Goal: Information Seeking & Learning: Learn about a topic

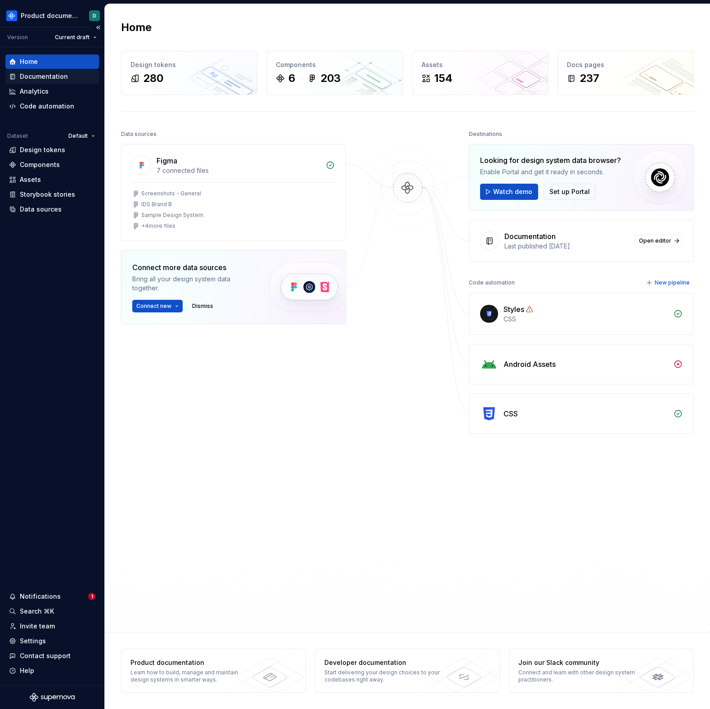
click at [41, 73] on div "Documentation" at bounding box center [44, 76] width 48 height 9
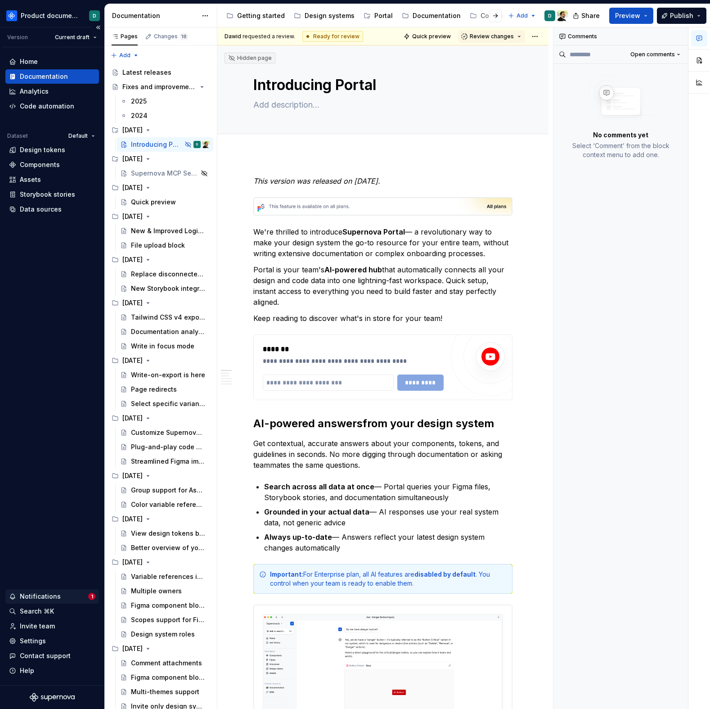
click at [49, 596] on div "Notifications" at bounding box center [40, 596] width 41 height 9
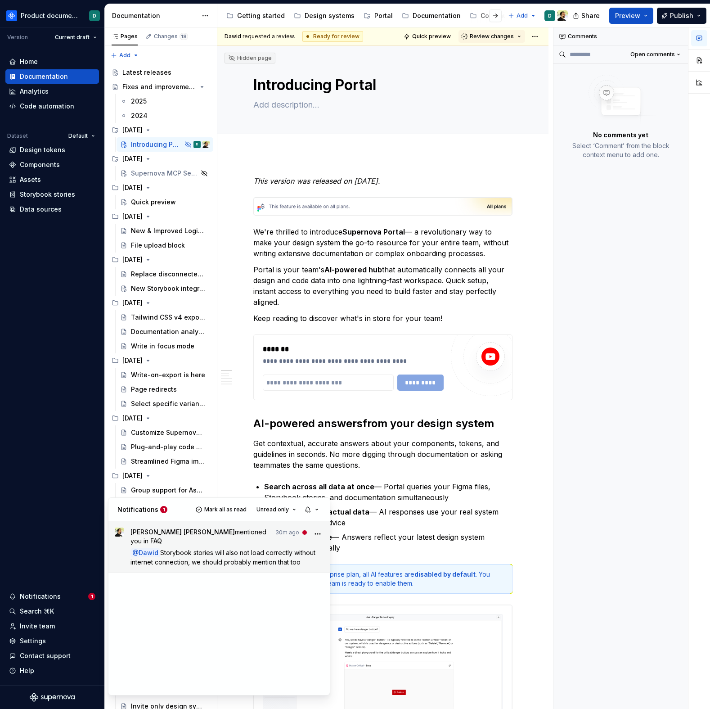
click at [190, 551] on p "@ Dawid Storybook stories will also not load correctly without internet connect…" at bounding box center [228, 557] width 194 height 19
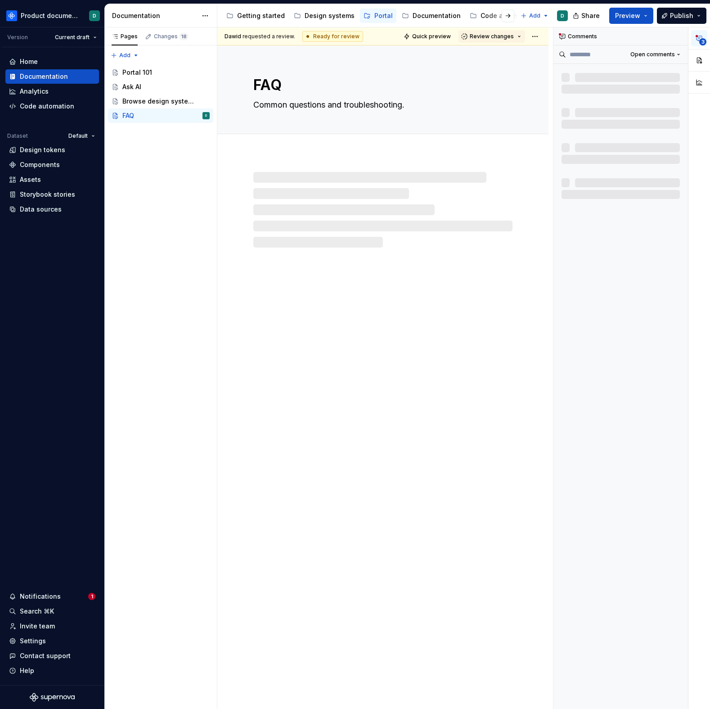
type textarea "*"
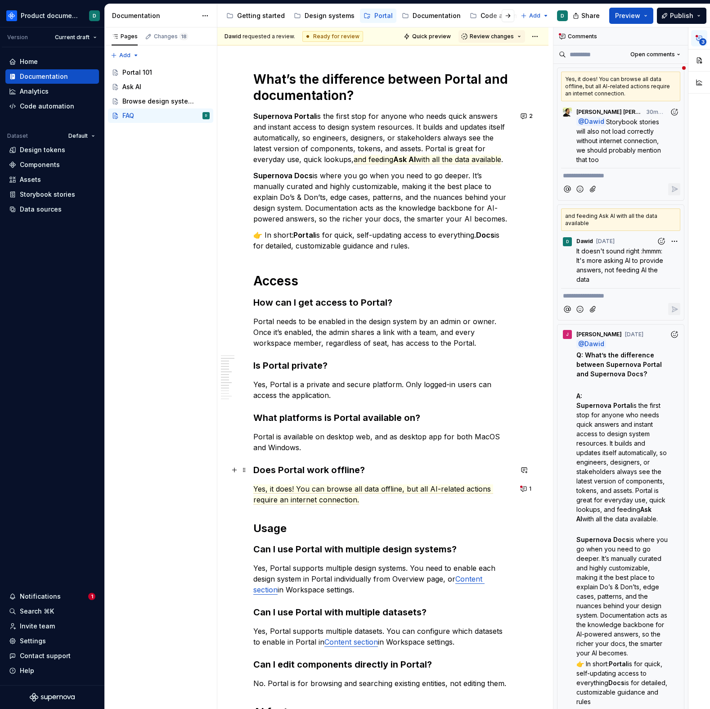
scroll to position [197, 0]
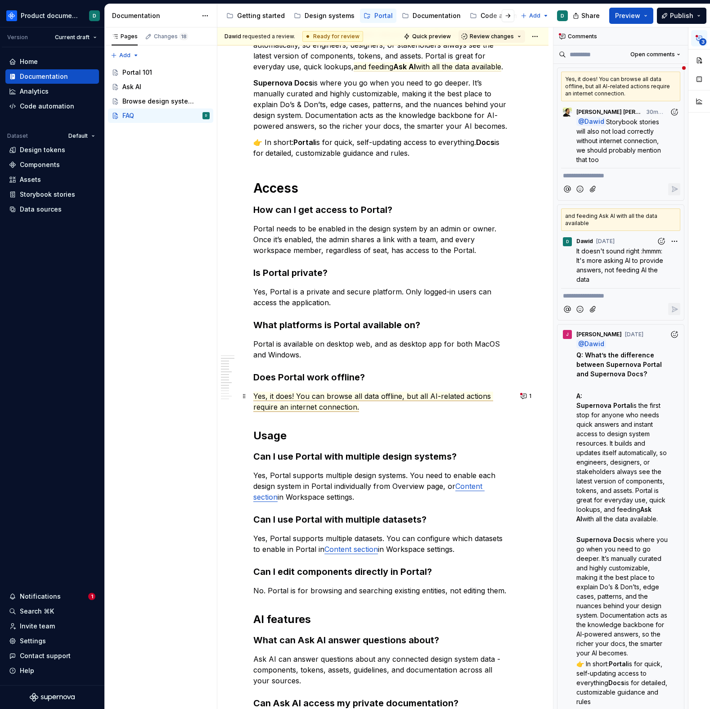
click at [326, 409] on span "Yes, it does! You can browse all data offline, but all AI-related actions requi…" at bounding box center [373, 402] width 240 height 20
click at [380, 407] on p "Yes, it does! You can browse all data offline, but all AI-related actions requi…" at bounding box center [382, 402] width 259 height 22
click at [379, 395] on span "Yes, it does! You can browse all data offline, but all AI-related actions requi…" at bounding box center [373, 402] width 240 height 20
click at [523, 393] on button "1" at bounding box center [527, 396] width 18 height 13
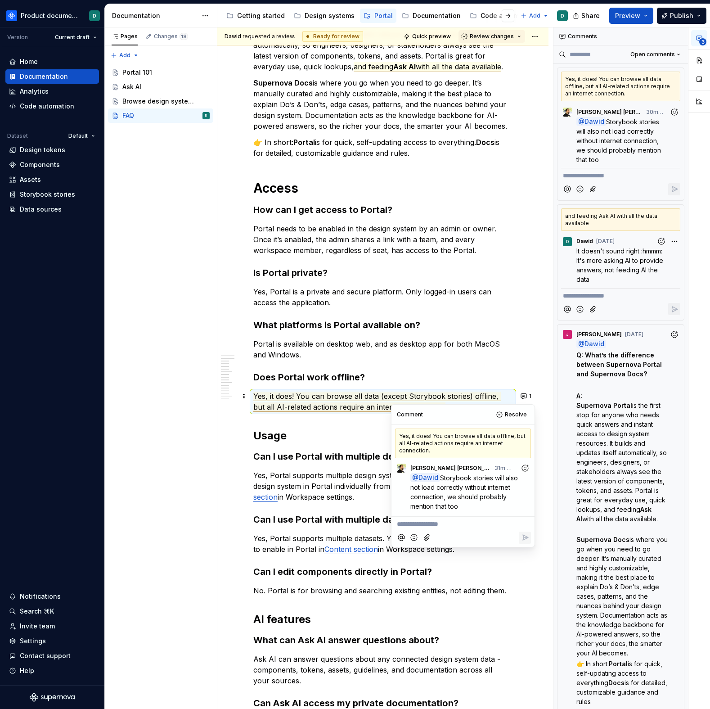
click at [442, 393] on span "Yes, it does! You can browse all data (except Storybook stories) offline, but a…" at bounding box center [377, 402] width 248 height 20
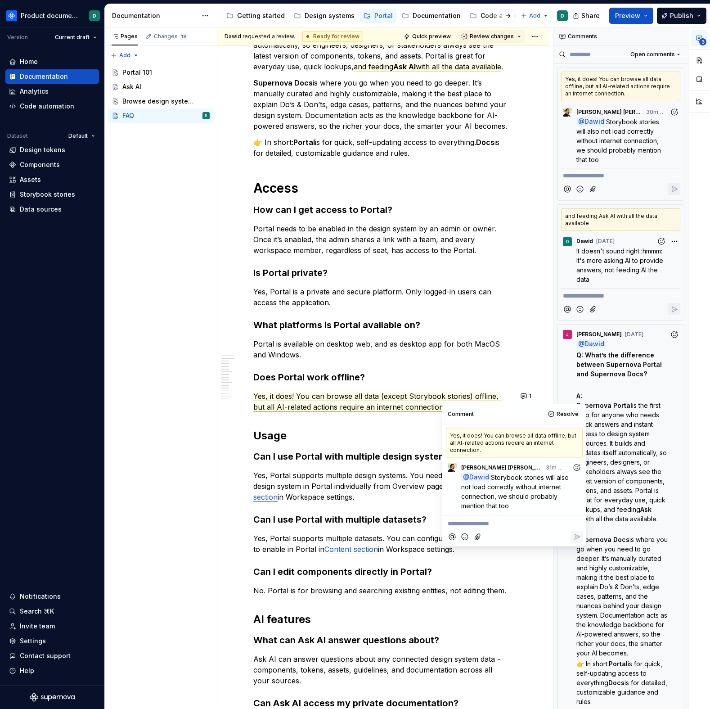
click at [423, 388] on div "What’s the difference between Portal and documentation? Supernova Portal is the…" at bounding box center [382, 479] width 259 height 1003
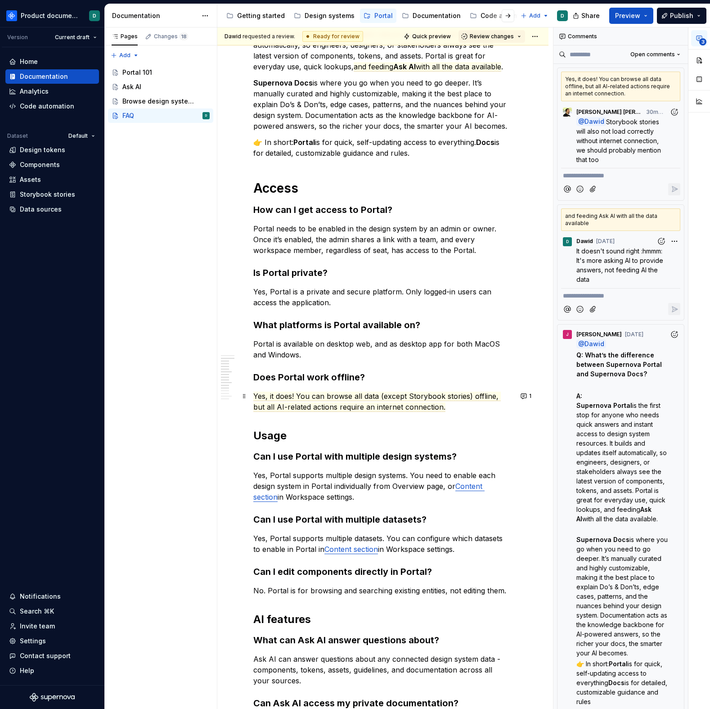
click at [450, 407] on p "Yes, it does! You can browse all data (except Storybook stories) offline, but a…" at bounding box center [382, 402] width 259 height 22
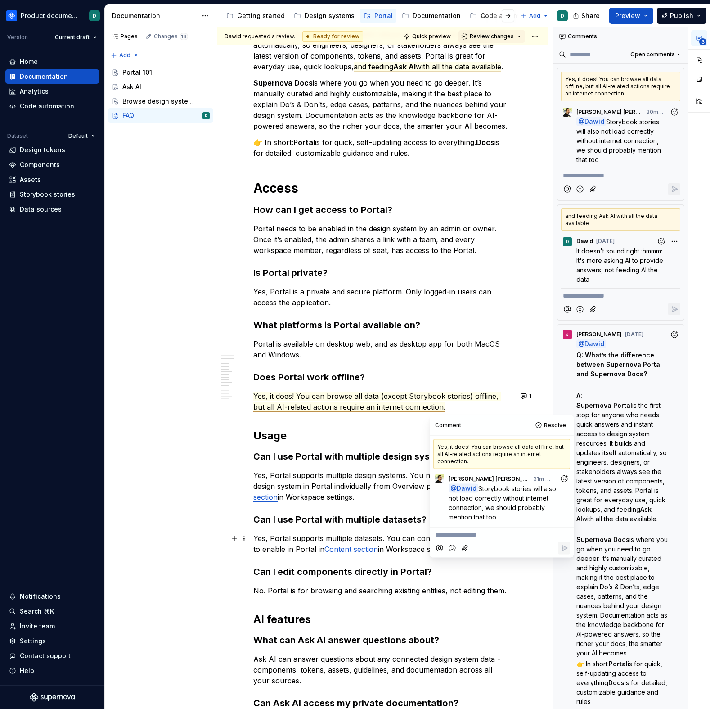
click at [503, 536] on p "**********" at bounding box center [501, 534] width 133 height 9
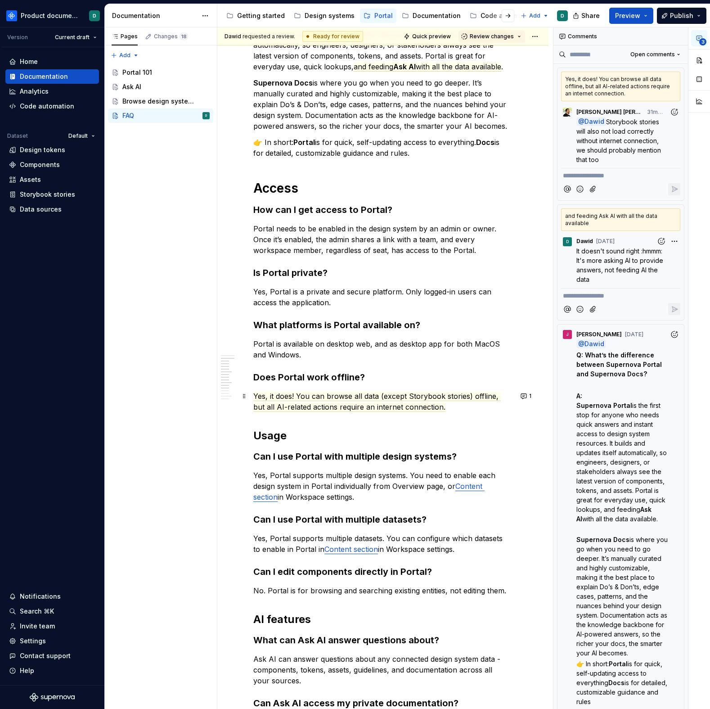
click at [444, 404] on p "Yes, it does! You can browse all data (except Storybook stories) offline, but a…" at bounding box center [382, 402] width 259 height 22
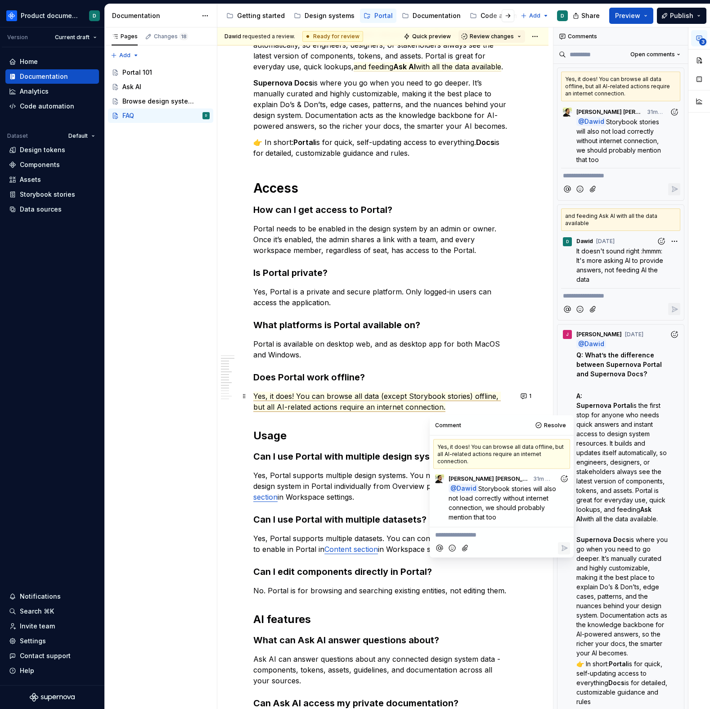
click at [481, 396] on span "Yes, it does! You can browse all data (except Storybook stories) offline, but a…" at bounding box center [377, 402] width 248 height 20
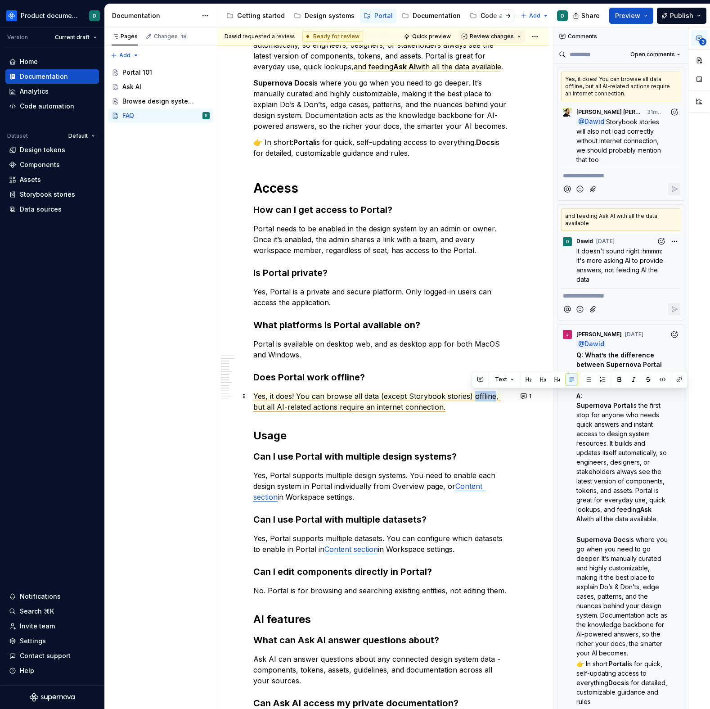
click at [481, 396] on span "Yes, it does! You can browse all data (except Storybook stories) offline, but a…" at bounding box center [377, 402] width 248 height 20
click at [378, 396] on span "Yes, it does! You can browse all data (except Storybook stories) , but all AI-r…" at bounding box center [378, 402] width 250 height 20
click at [496, 398] on span "(except Storybook stories) , but all AI-related actions require an internet con…" at bounding box center [382, 402] width 259 height 20
drag, startPoint x: 494, startPoint y: 396, endPoint x: 406, endPoint y: 394, distance: 87.8
click at [401, 393] on span "(except Storybook stories), but all AI-related actions require an internet conn…" at bounding box center [381, 402] width 257 height 20
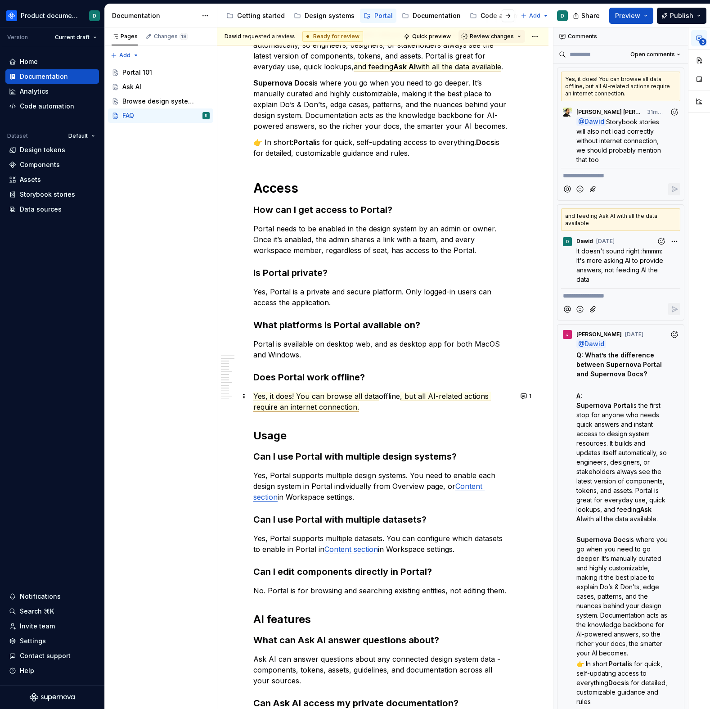
click at [326, 394] on span "Yes, it does! You can browse all data" at bounding box center [316, 396] width 126 height 9
type textarea "*"
click at [371, 394] on span "Yes, it does! You can browse all data" at bounding box center [316, 396] width 126 height 9
click at [378, 394] on span "Yes, it does! You can browse all data" at bounding box center [316, 396] width 126 height 9
click at [360, 394] on span "Yes, it does! You can browse all data" at bounding box center [316, 396] width 126 height 9
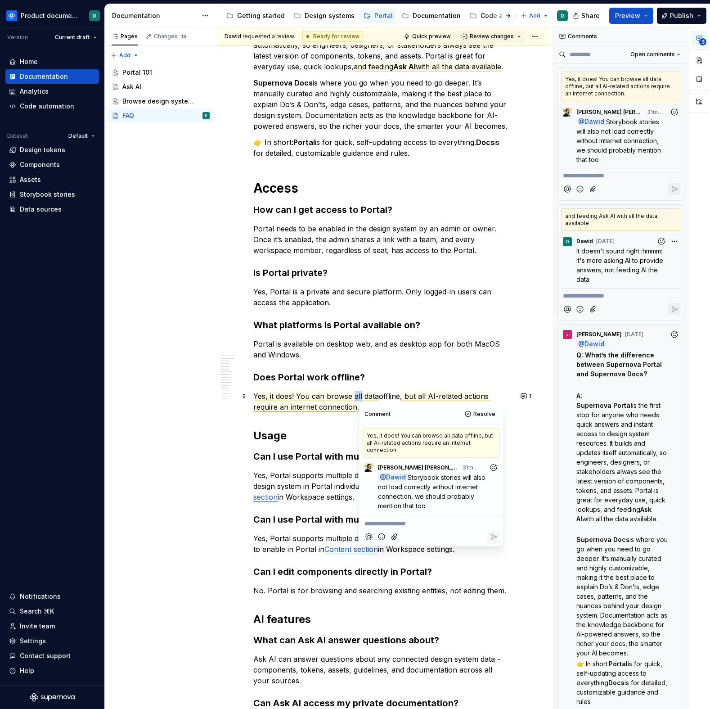
click at [360, 394] on span "Yes, it does! You can browse all data" at bounding box center [316, 396] width 126 height 9
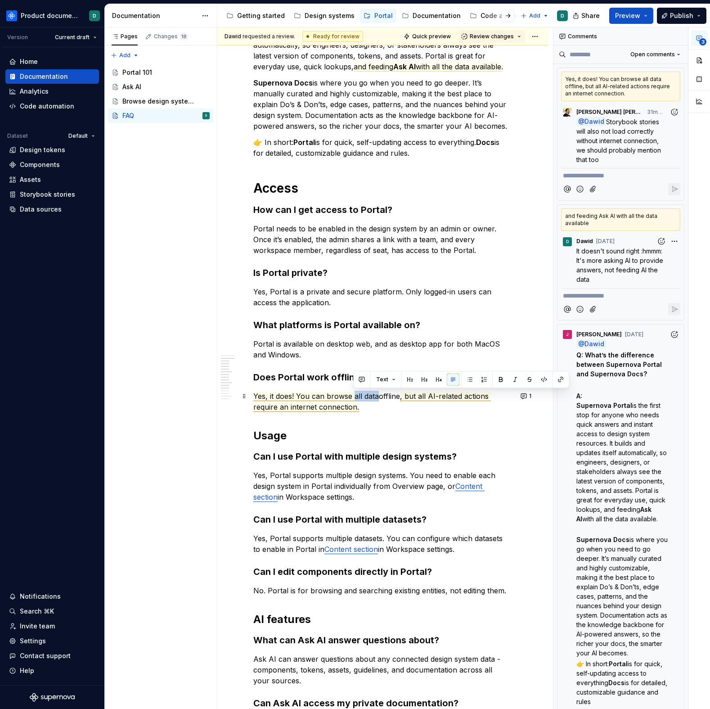
drag, startPoint x: 378, startPoint y: 396, endPoint x: 354, endPoint y: 396, distance: 24.3
click at [354, 396] on span "Yes, it does! You can browse all data" at bounding box center [316, 396] width 126 height 9
click at [523, 397] on button "1" at bounding box center [527, 396] width 18 height 13
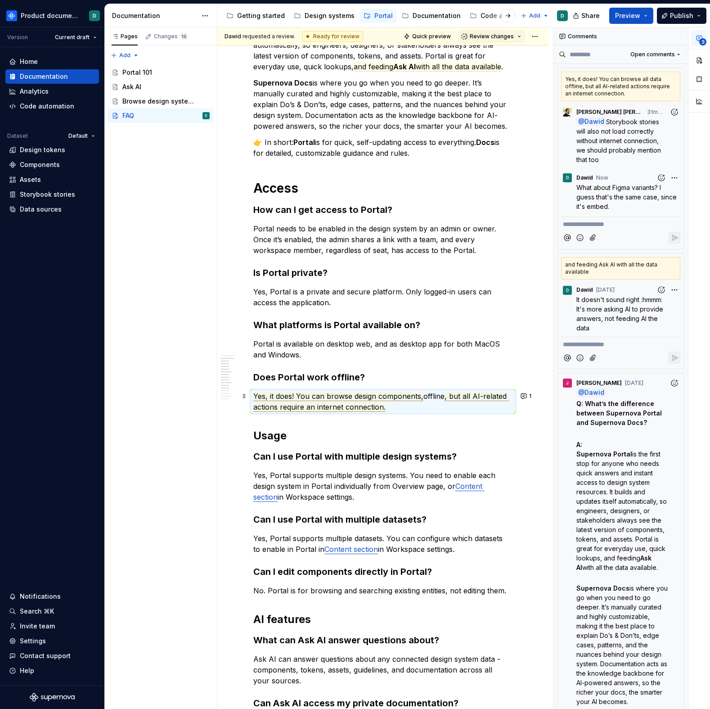
click at [464, 394] on span ", but all AI-related actions require an internet connection." at bounding box center [381, 402] width 256 height 20
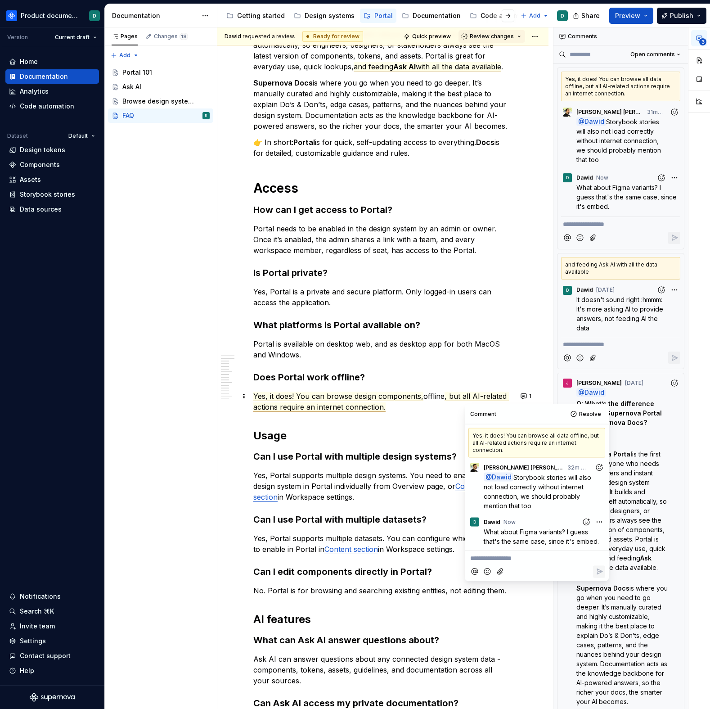
click at [419, 399] on span "Yes, it does! You can browse design components," at bounding box center [338, 396] width 170 height 9
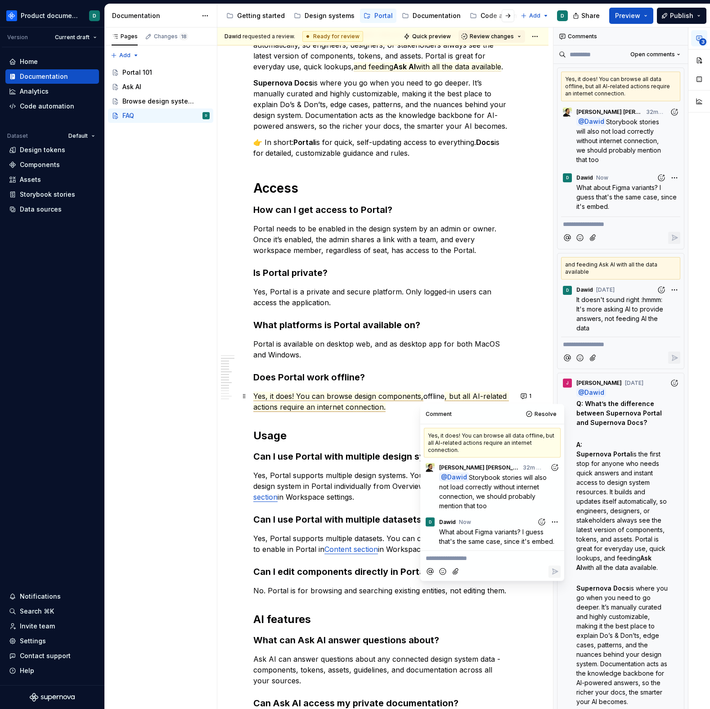
click at [354, 397] on span "Yes, it does! You can browse design components," at bounding box center [338, 396] width 170 height 9
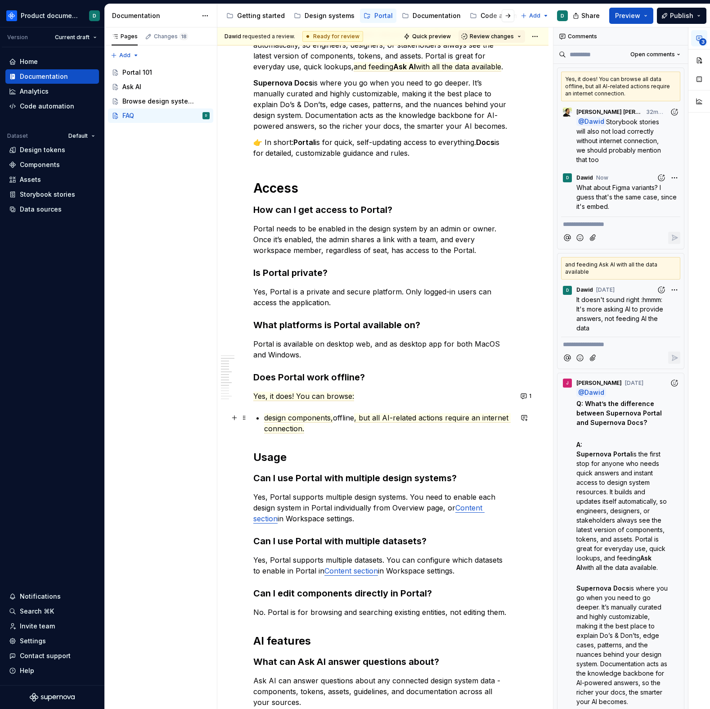
click at [347, 419] on p "design components, offline , but all AI-related actions require an internet con…" at bounding box center [388, 423] width 248 height 22
drag, startPoint x: 264, startPoint y: 418, endPoint x: 268, endPoint y: 419, distance: 4.7
click at [264, 418] on div "What’s the difference between Portal and documentation? Supernova Portal is the…" at bounding box center [382, 490] width 259 height 1024
drag, startPoint x: 390, startPoint y: 418, endPoint x: 392, endPoint y: 424, distance: 5.9
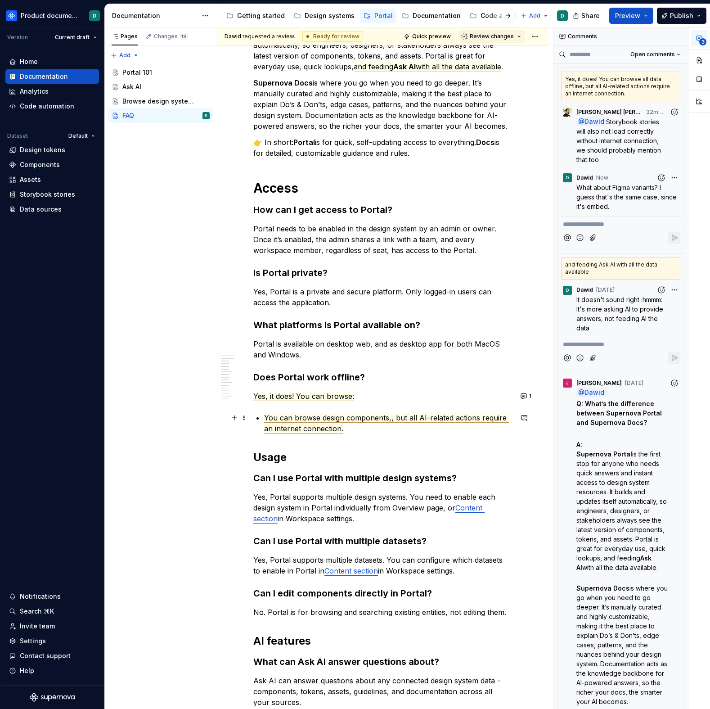
click at [391, 420] on span "You can browse design components,, but all AI-related actions require an intern…" at bounding box center [386, 423] width 245 height 20
click at [461, 416] on span "You can browse design components, Figma components, tokens, but all AI-related …" at bounding box center [385, 423] width 243 height 20
click at [334, 417] on span "You can browse design components, Figma components, design tokens, but all AI-r…" at bounding box center [375, 423] width 223 height 20
click at [338, 415] on span "You can browse components, Figma components, design tokens, but all AI-related …" at bounding box center [385, 423] width 243 height 20
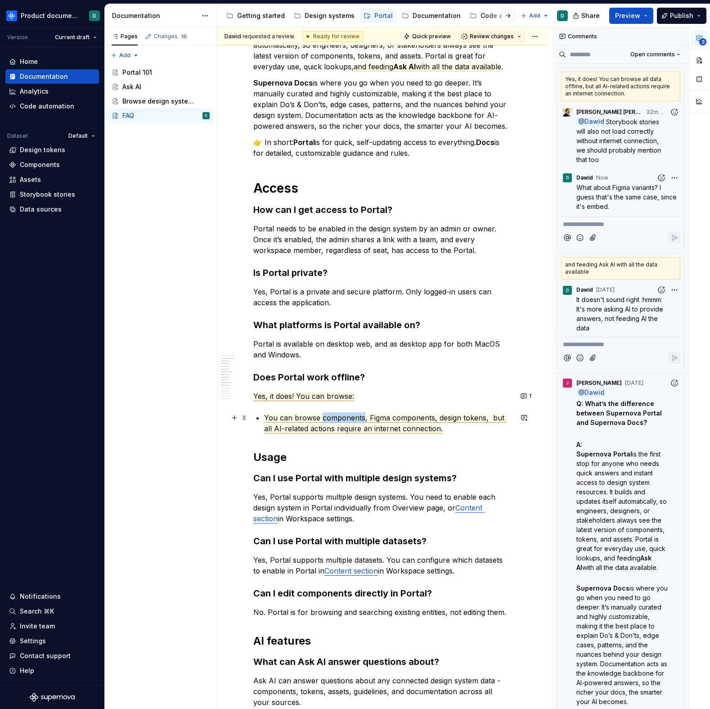
click at [338, 415] on span "You can browse components, Figma components, design tokens, but all AI-related …" at bounding box center [385, 423] width 243 height 20
drag, startPoint x: 440, startPoint y: 417, endPoint x: 440, endPoint y: 424, distance: 6.3
click at [440, 418] on span "You can browse Figma components, design tokens, but all AI-related actions requ…" at bounding box center [385, 423] width 242 height 20
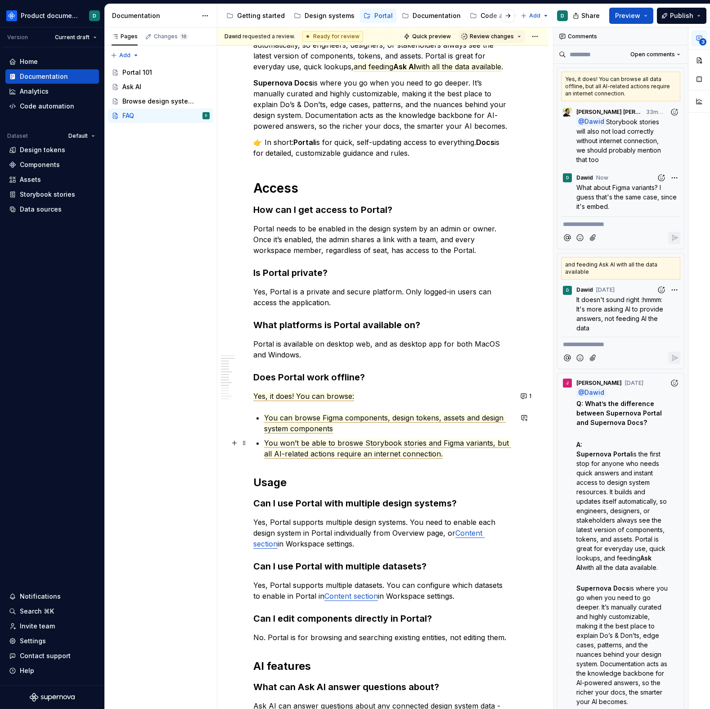
click at [350, 442] on span "You won’t be able to broswe Storybook stories and Figma variants, but all AI-re…" at bounding box center [387, 448] width 247 height 20
click at [380, 426] on p "You can browse Figma components, design tokens, assets and design system compon…" at bounding box center [388, 423] width 248 height 22
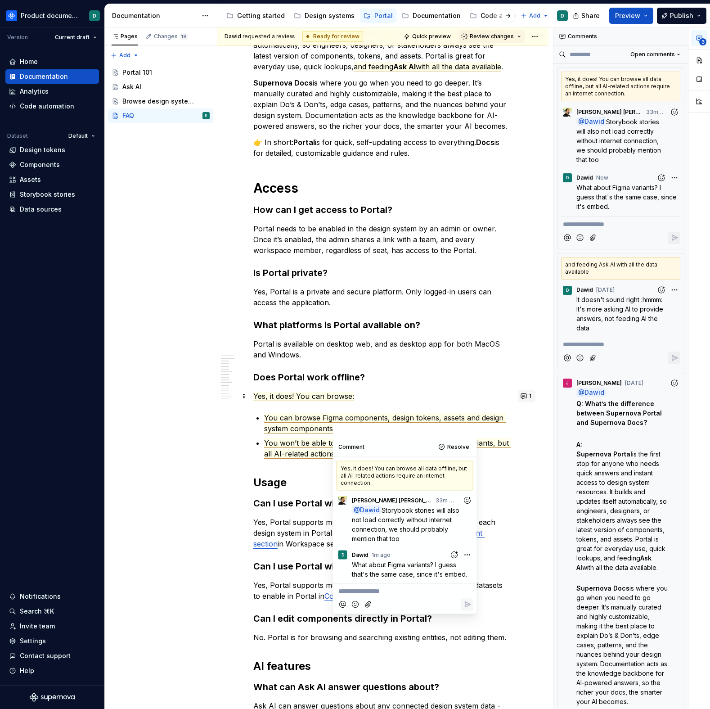
click at [527, 396] on button "1" at bounding box center [527, 396] width 18 height 13
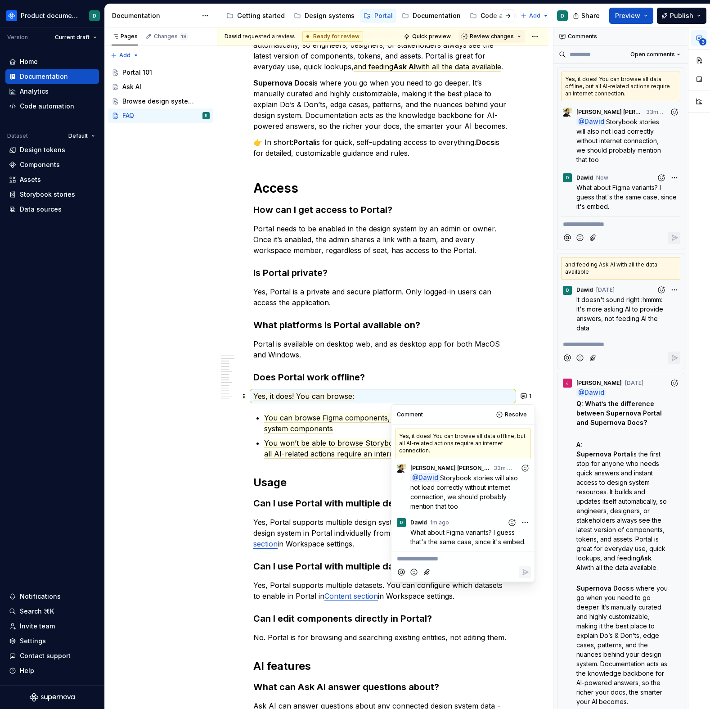
click at [342, 429] on p "You can browse Figma components, design tokens, assets and design system compon…" at bounding box center [388, 423] width 248 height 22
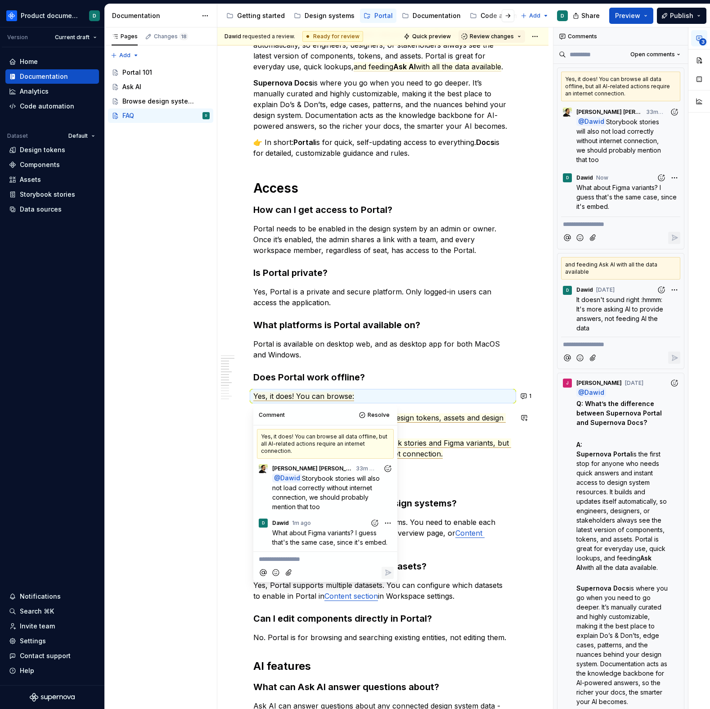
click at [434, 431] on p "You can browse Figma components, design tokens, assets and design system compon…" at bounding box center [388, 423] width 248 height 22
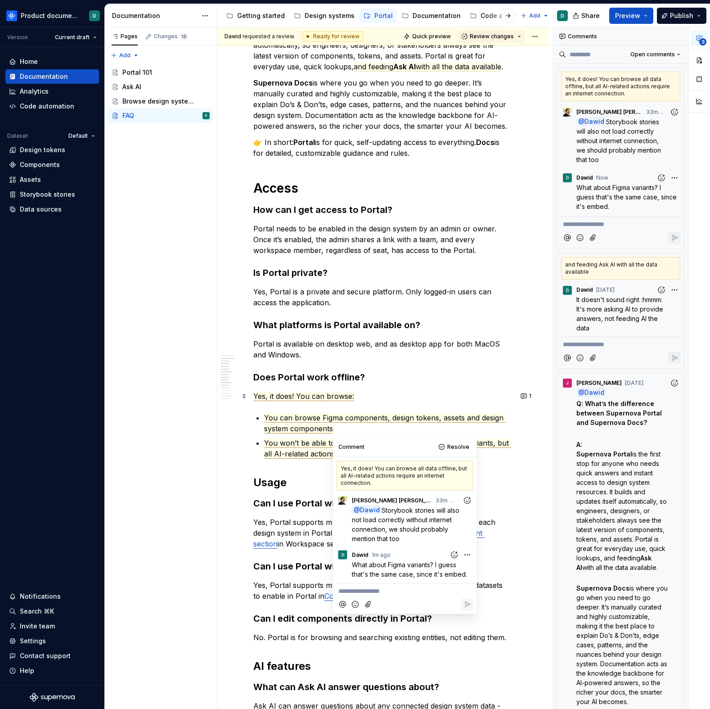
click at [362, 396] on p "Yes, it does! You can browse:" at bounding box center [382, 396] width 259 height 11
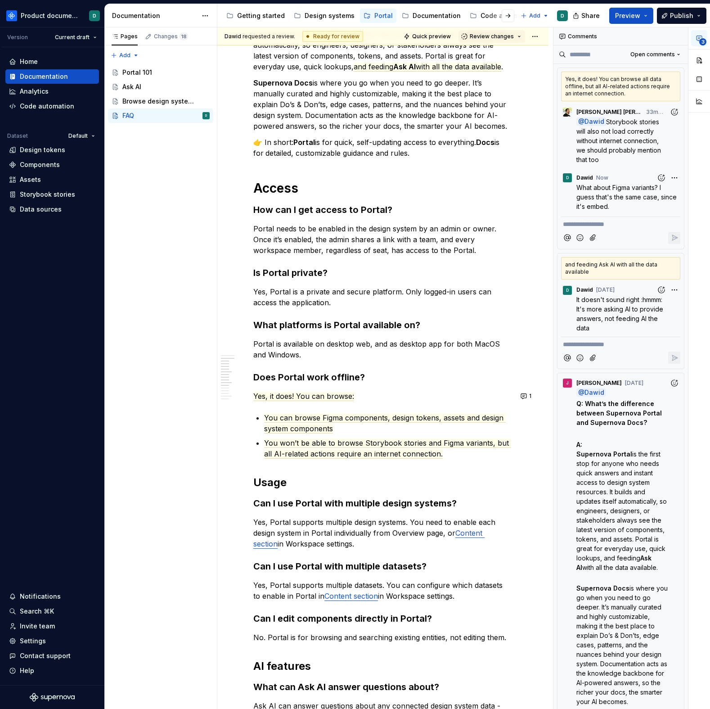
click at [344, 427] on p "You can browse Figma components, design tokens, assets and design system compon…" at bounding box center [388, 423] width 248 height 22
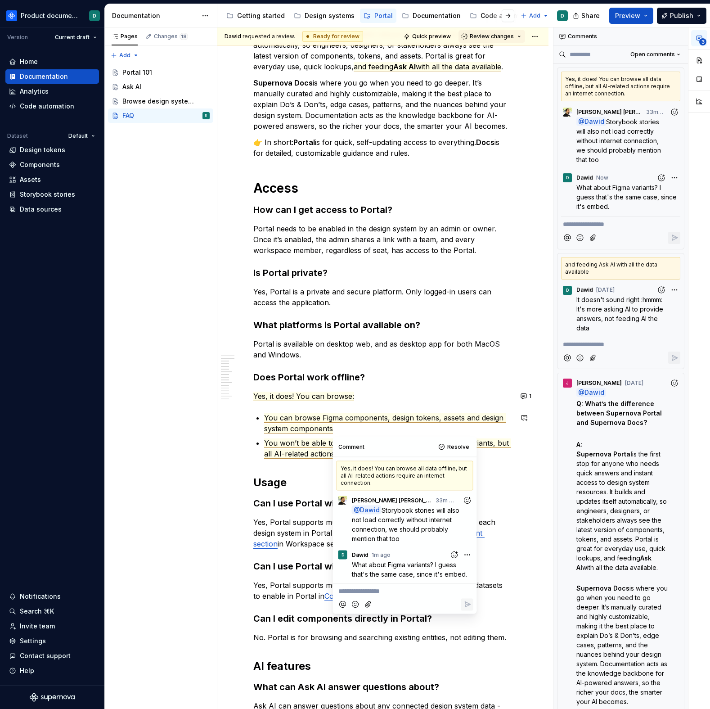
click at [497, 450] on p "You won’t be able to browse Storybook stories and Figma variants, but all AI-re…" at bounding box center [388, 448] width 248 height 22
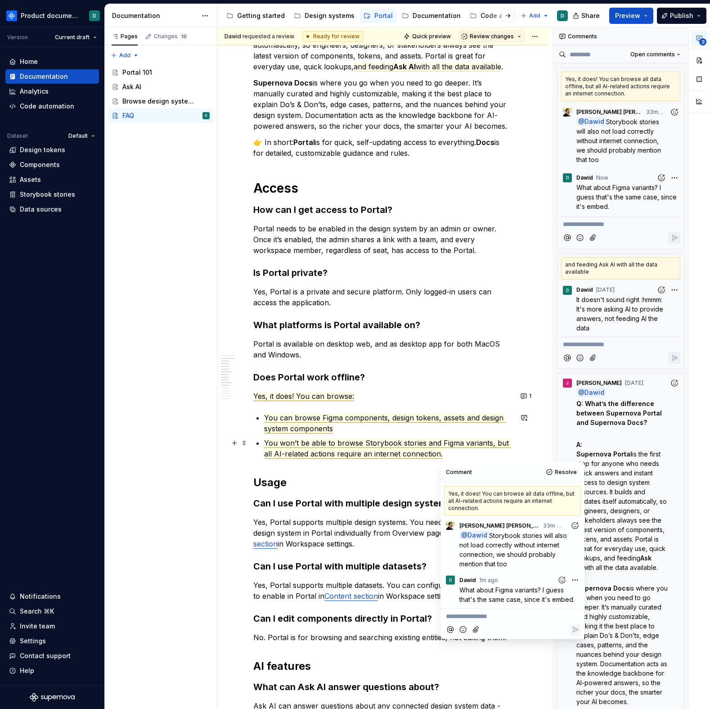
click at [499, 446] on span "You won’t be able to browse Storybook stories and Figma variants, but all AI-re…" at bounding box center [387, 448] width 247 height 20
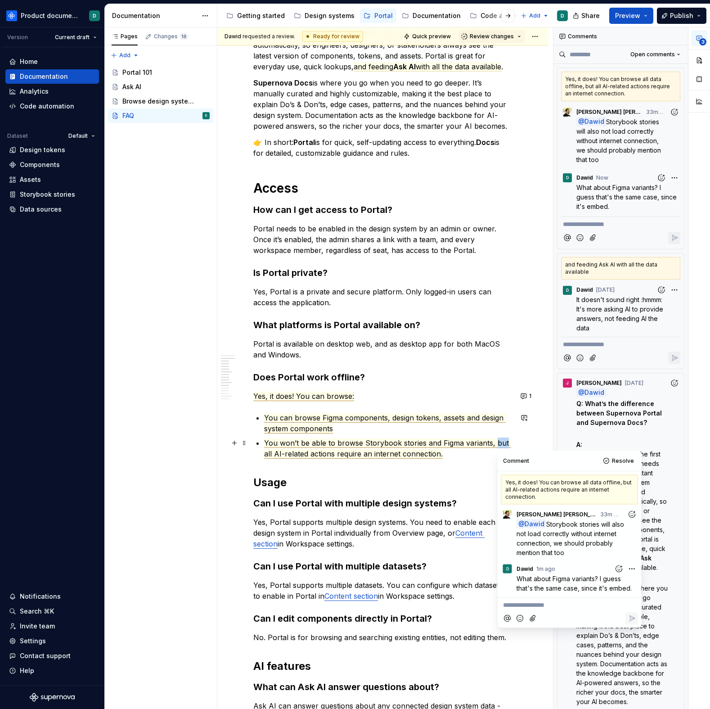
click at [499, 446] on span "You won’t be able to browse Storybook stories and Figma variants, but all AI-re…" at bounding box center [387, 448] width 247 height 20
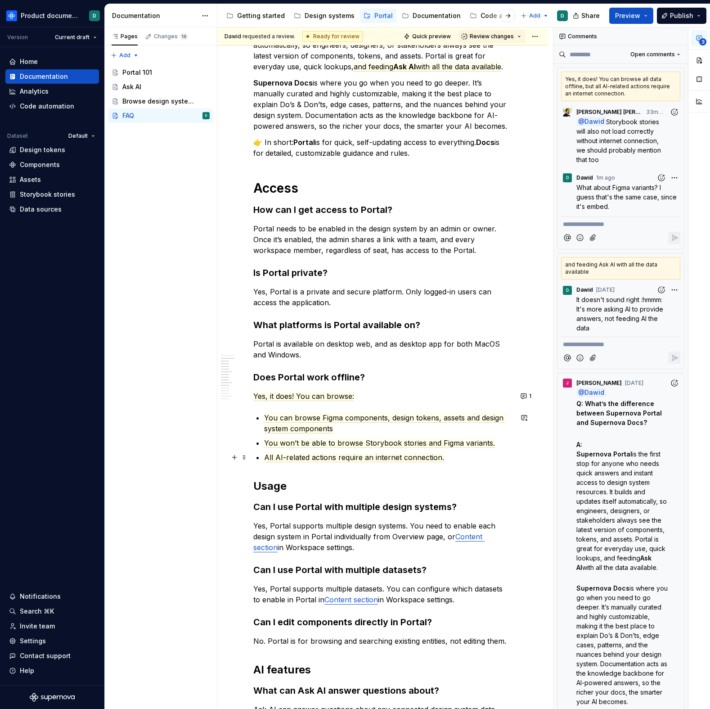
click at [464, 457] on p "All AI-related actions require an internet connection." at bounding box center [388, 457] width 248 height 11
click at [381, 380] on h3 "Does Portal work offline?" at bounding box center [382, 377] width 259 height 13
drag, startPoint x: 355, startPoint y: 396, endPoint x: 299, endPoint y: 394, distance: 56.3
click at [299, 394] on p "Yes, it does! You can browse:" at bounding box center [382, 396] width 259 height 11
drag, startPoint x: 327, startPoint y: 397, endPoint x: 297, endPoint y: 396, distance: 29.7
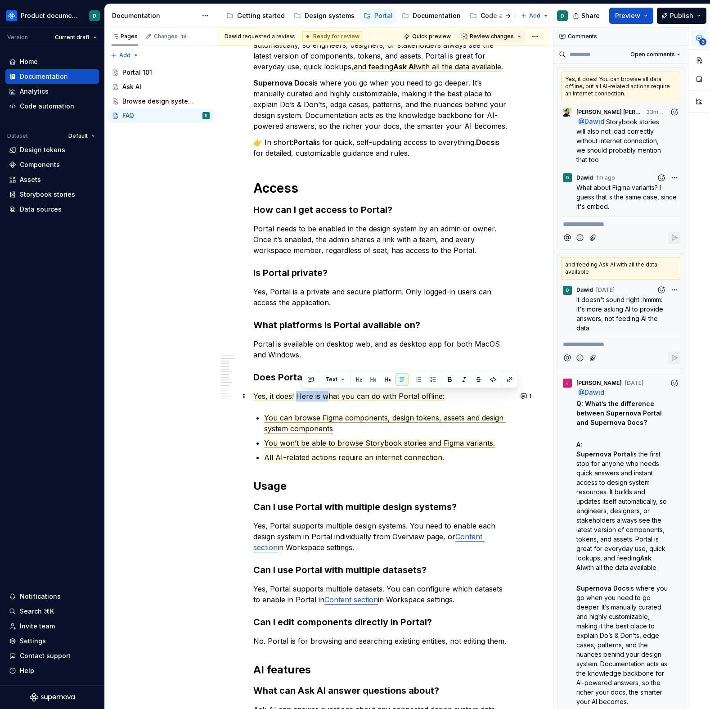
click at [297, 396] on span "Yes, it does! Here is what you can do with Portal offline:" at bounding box center [348, 396] width 191 height 9
click at [354, 397] on span "Yes, it does! What you can do with Portal offline:" at bounding box center [336, 396] width 166 height 9
click at [360, 397] on span "Yes, it does! What you can do with Portal offline:" at bounding box center [336, 396] width 166 height 9
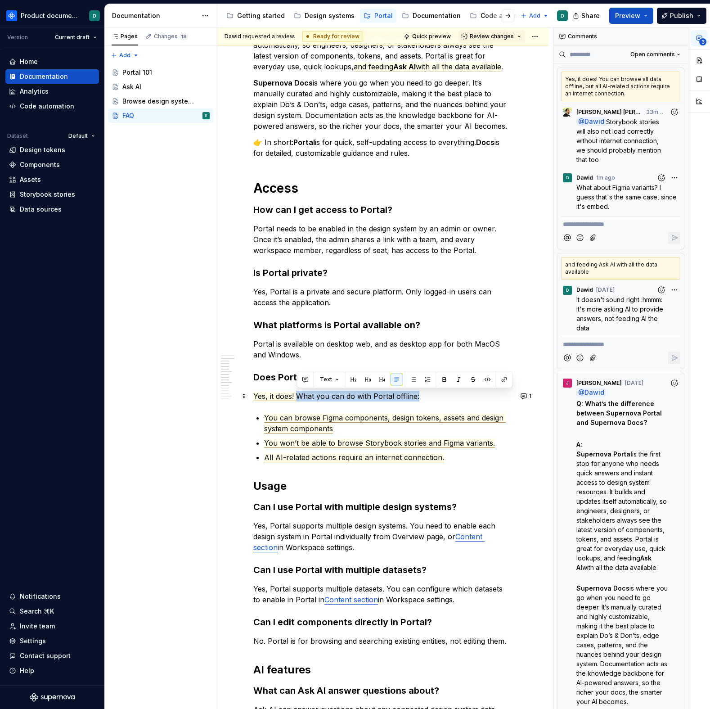
drag, startPoint x: 419, startPoint y: 397, endPoint x: 298, endPoint y: 395, distance: 120.6
click at [298, 395] on p "Yes, it does! What you can do with Portal offline:" at bounding box center [382, 396] width 259 height 11
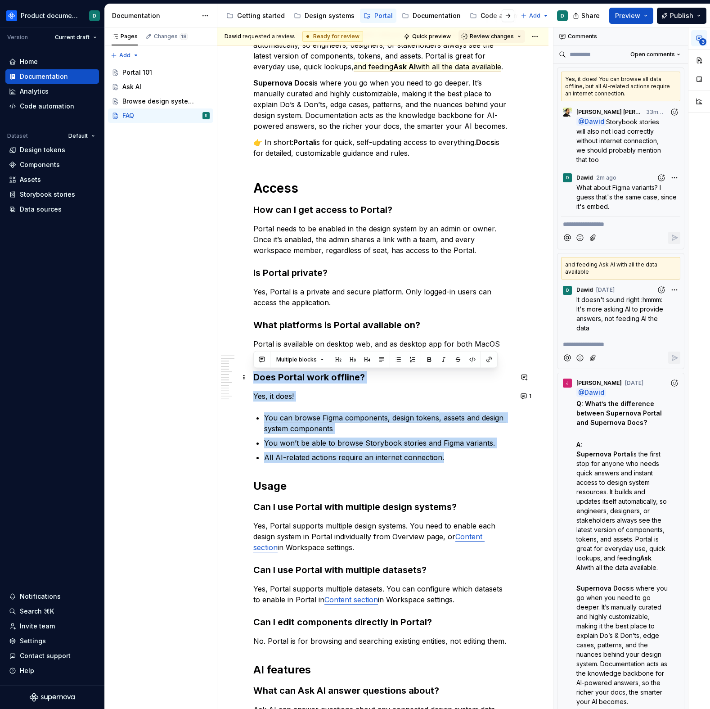
drag, startPoint x: 446, startPoint y: 455, endPoint x: 252, endPoint y: 379, distance: 208.5
click at [252, 379] on div "What’s the difference between Portal and documentation? Supernova Portal is the…" at bounding box center [382, 606] width 331 height 1298
copy div "Does Portal work offline? Yes, it does! You can browse Figma components, design…"
click at [357, 395] on p "Yes, it does!" at bounding box center [382, 396] width 259 height 11
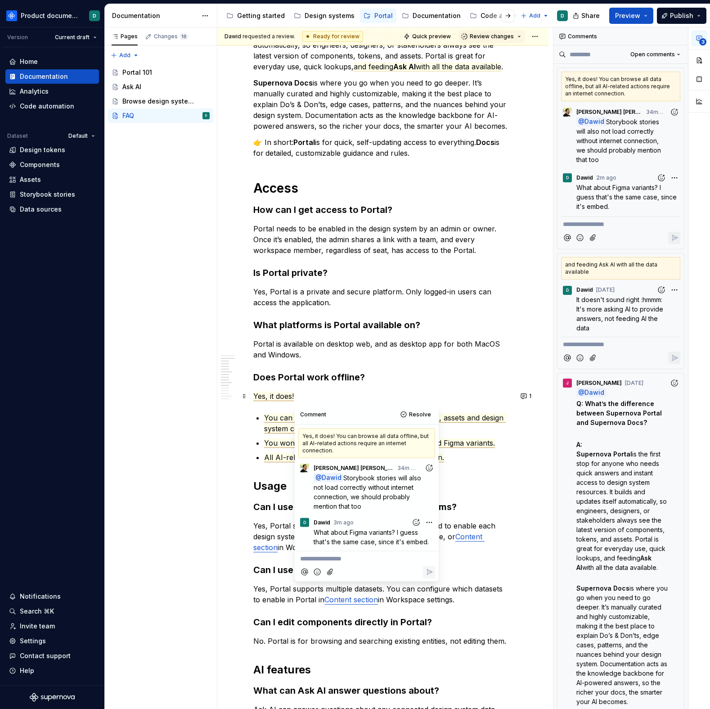
click at [254, 395] on span "Yes, it does!" at bounding box center [273, 396] width 41 height 9
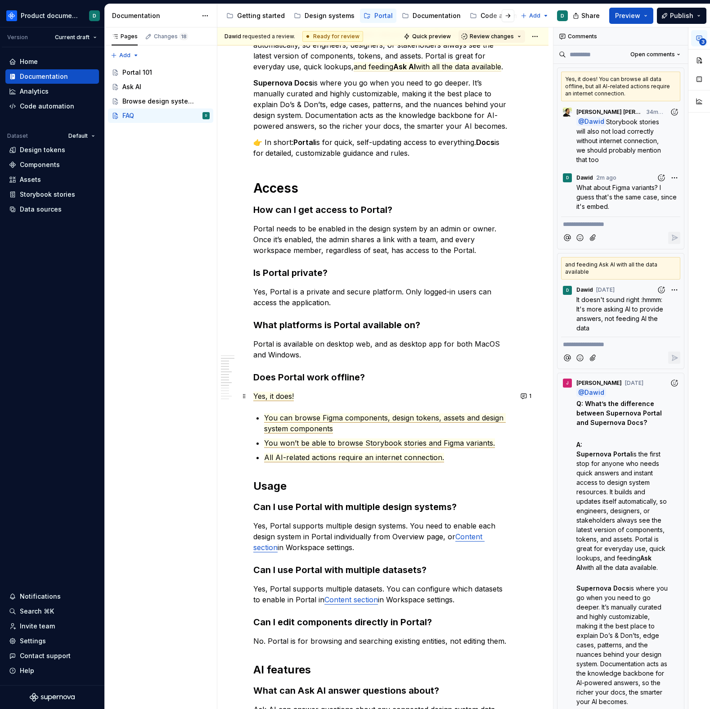
click at [272, 395] on span "Yes, it does!" at bounding box center [273, 396] width 41 height 9
drag, startPoint x: 301, startPoint y: 396, endPoint x: 257, endPoint y: 396, distance: 43.7
click at [257, 396] on p "Yes, it does!" at bounding box center [382, 396] width 259 height 11
click at [257, 396] on span "Yes, it does!" at bounding box center [273, 396] width 41 height 9
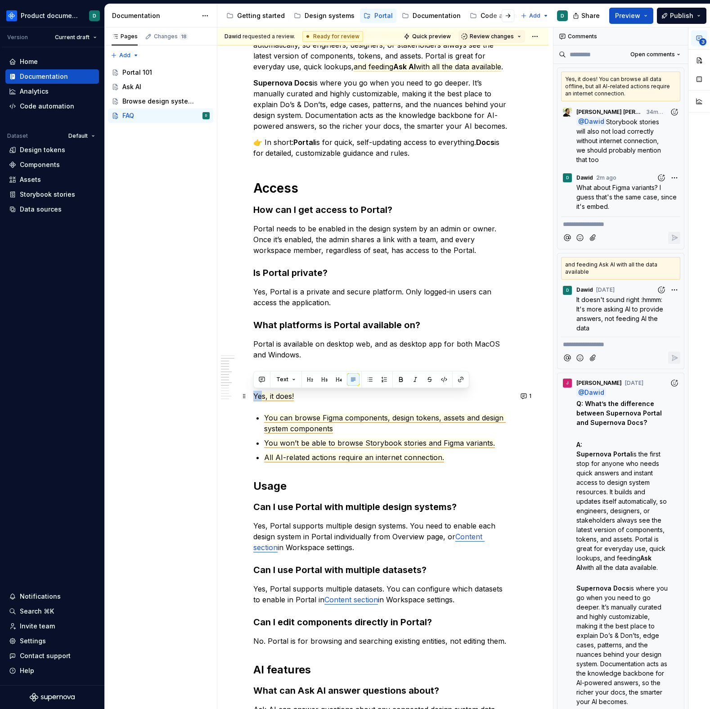
drag, startPoint x: 297, startPoint y: 397, endPoint x: 261, endPoint y: 397, distance: 36.5
click at [261, 397] on p "Yes, it does!" at bounding box center [382, 396] width 259 height 11
click at [288, 396] on span "Yes, it does!" at bounding box center [273, 396] width 41 height 9
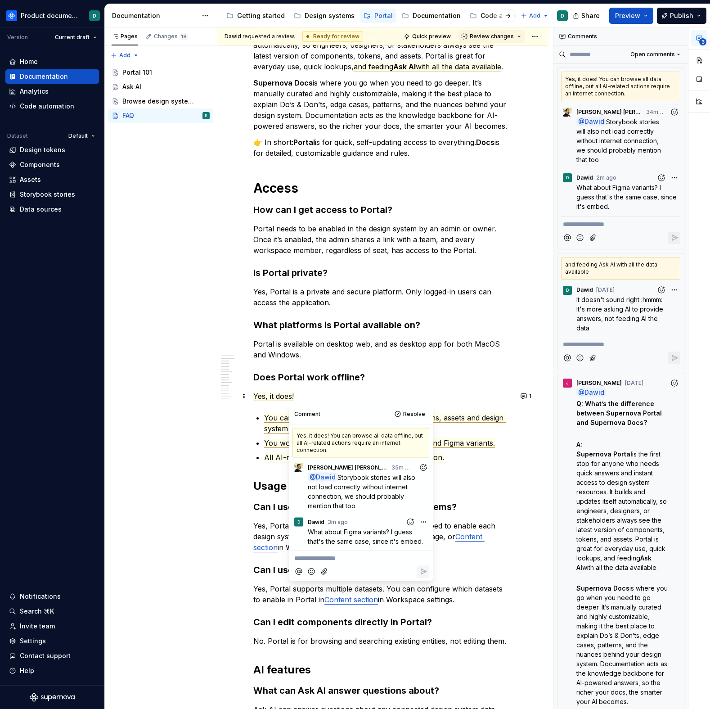
click at [293, 396] on span "Yes, it does!" at bounding box center [273, 396] width 41 height 9
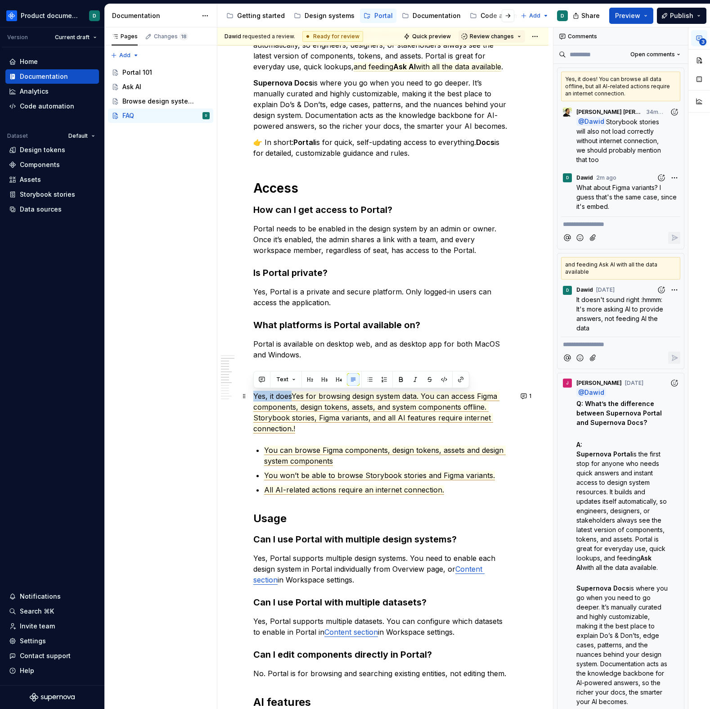
drag, startPoint x: 284, startPoint y: 396, endPoint x: 252, endPoint y: 395, distance: 31.5
click at [252, 395] on div "What’s the difference between Portal and documentation? Supernova Portal is the…" at bounding box center [382, 622] width 331 height 1331
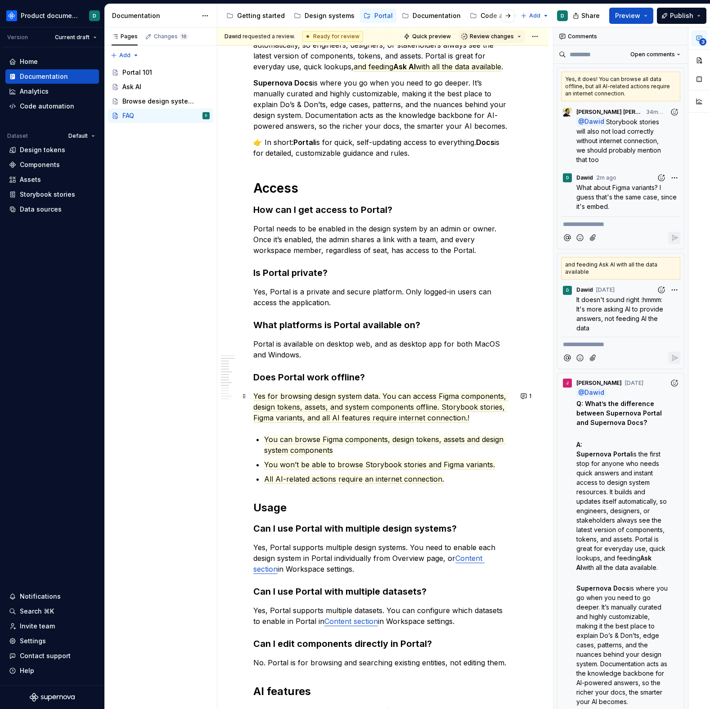
click at [473, 417] on p "Yes for browsing design system data. You can access Figma components, design to…" at bounding box center [382, 407] width 259 height 32
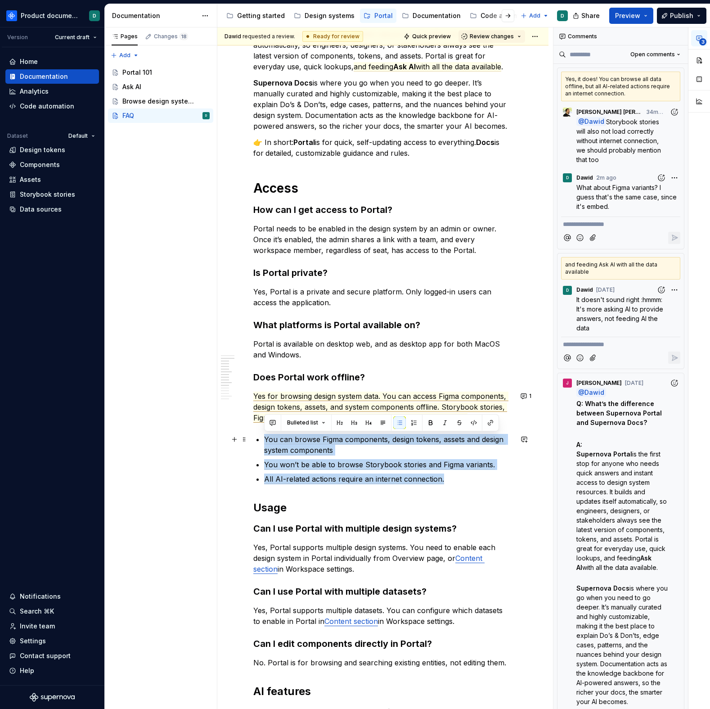
drag, startPoint x: 446, startPoint y: 478, endPoint x: 265, endPoint y: 438, distance: 185.8
click at [265, 438] on ul "You can browse Figma components, design tokens, assets and design system compon…" at bounding box center [388, 459] width 248 height 50
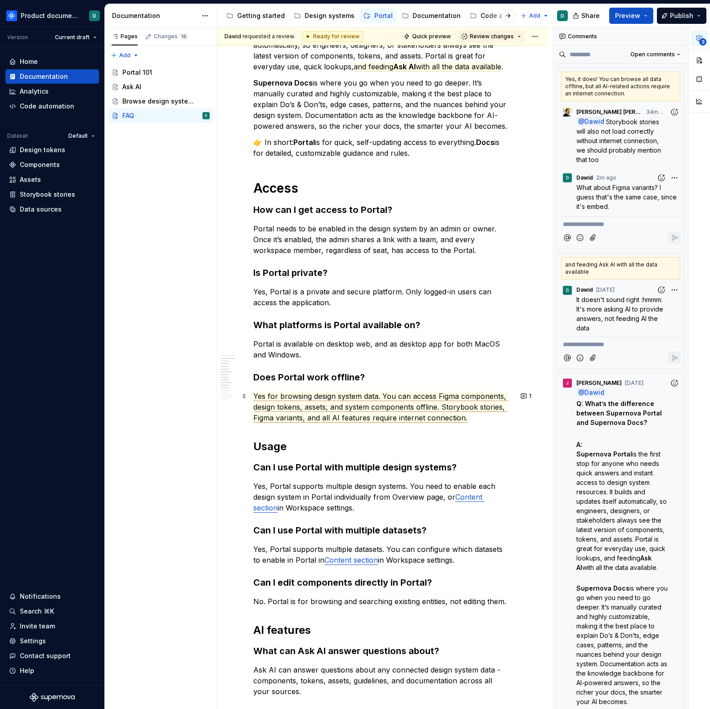
click at [480, 416] on p "Yes for browsing design system data. You can access Figma components, design to…" at bounding box center [382, 407] width 259 height 32
click at [352, 407] on span "Yes for browsing design system data. You can access Figma components, design to…" at bounding box center [380, 407] width 255 height 31
click at [468, 406] on span "Yes for browsing design system data. You can access Figma components, design to…" at bounding box center [380, 407] width 255 height 31
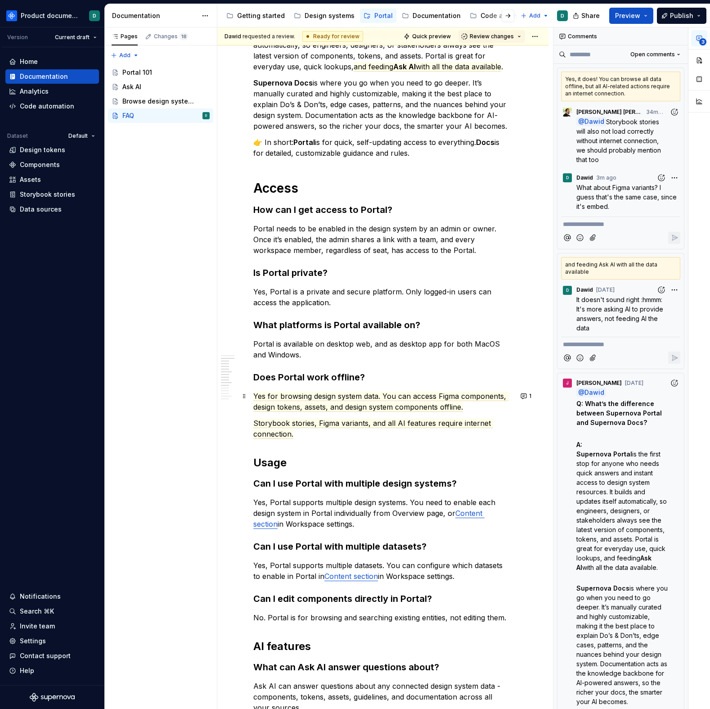
click at [473, 407] on p "Yes for browsing design system data. You can access Figma components, design to…" at bounding box center [382, 402] width 259 height 22
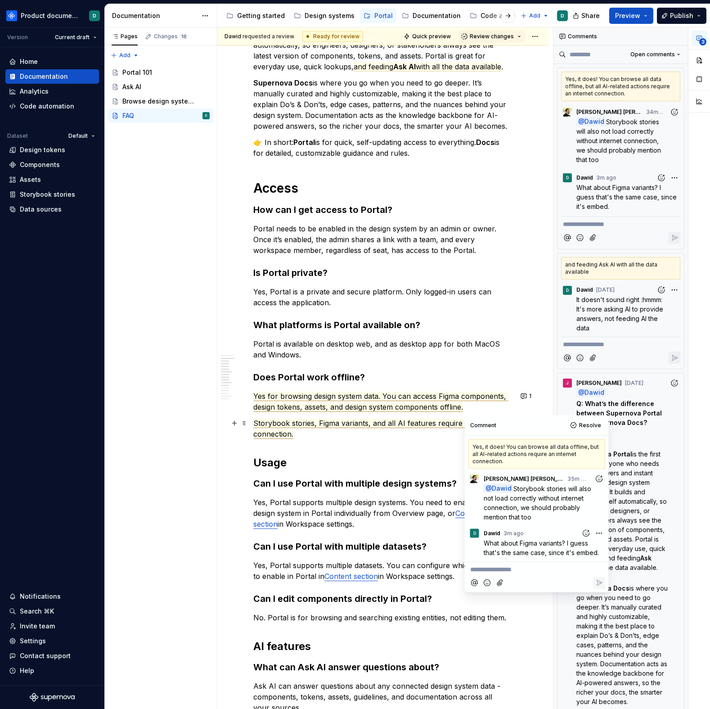
click at [366, 432] on p "Storybook stories, Figma variants, and all AI features require internet connect…" at bounding box center [382, 429] width 259 height 22
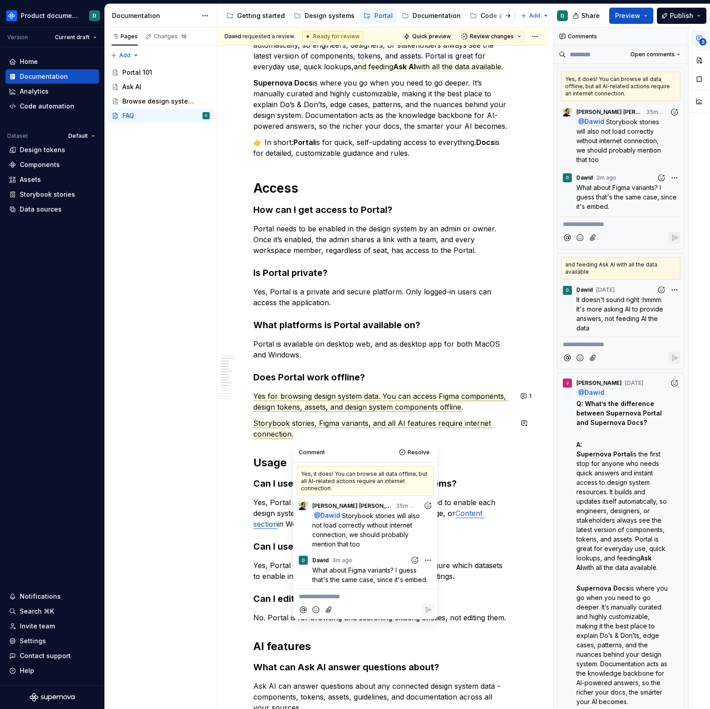
click at [474, 483] on h3 "Can I use Portal with multiple design systems?" at bounding box center [382, 483] width 259 height 13
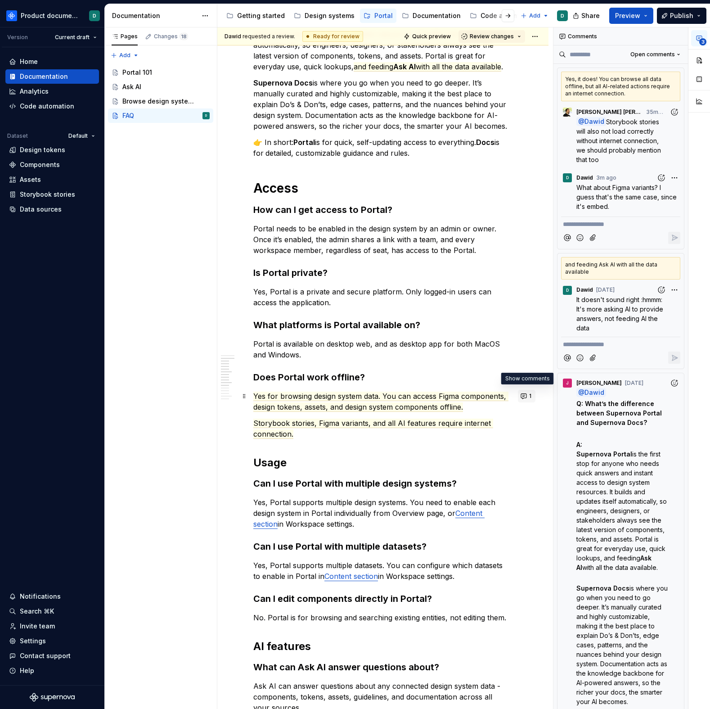
click at [524, 392] on button "1" at bounding box center [527, 396] width 18 height 13
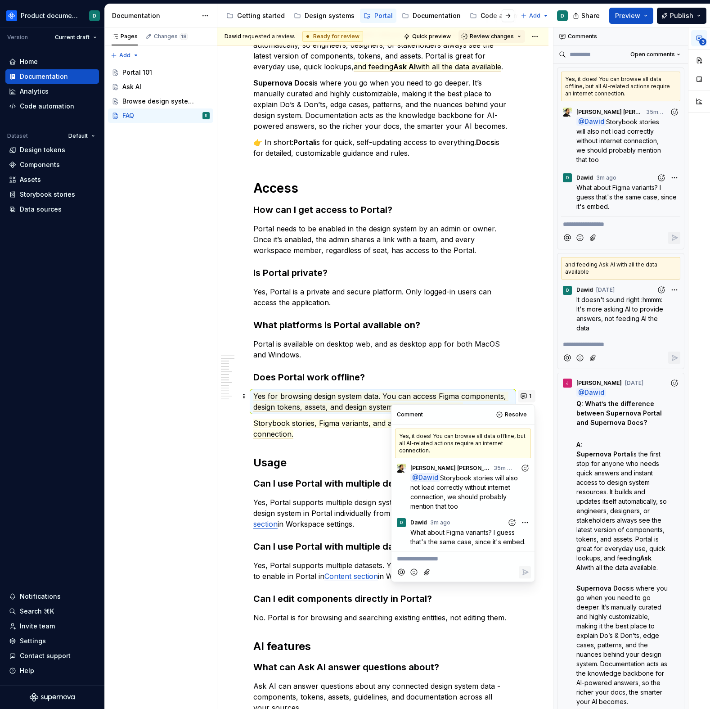
click at [524, 392] on button "1" at bounding box center [527, 396] width 18 height 13
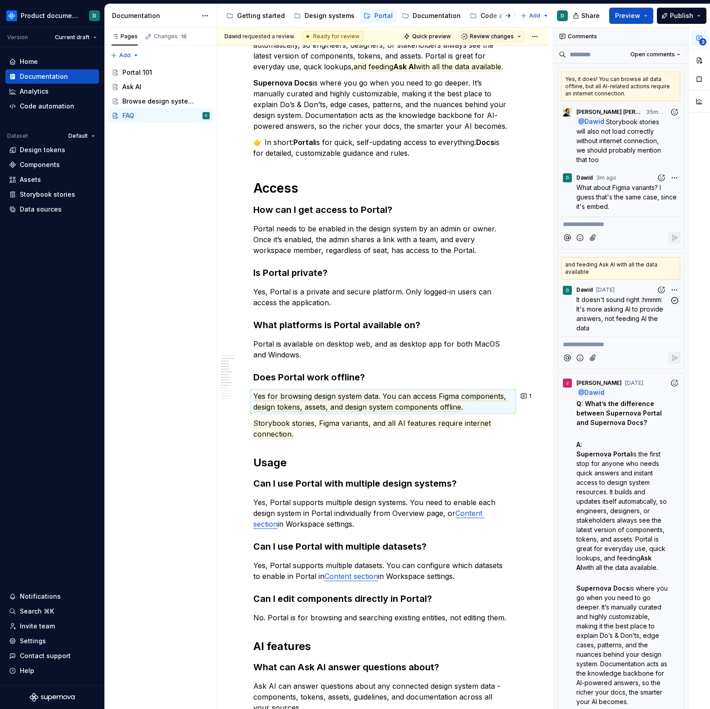
click at [619, 319] on span "It doesn't sound right :hmmm: It's more asking AI to provide answers, not feedi…" at bounding box center [622, 314] width 90 height 36
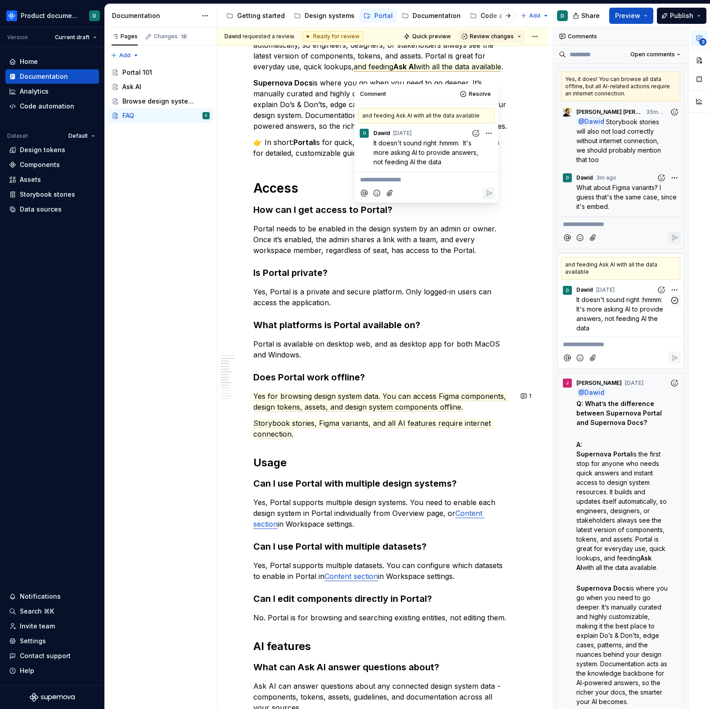
scroll to position [0, 0]
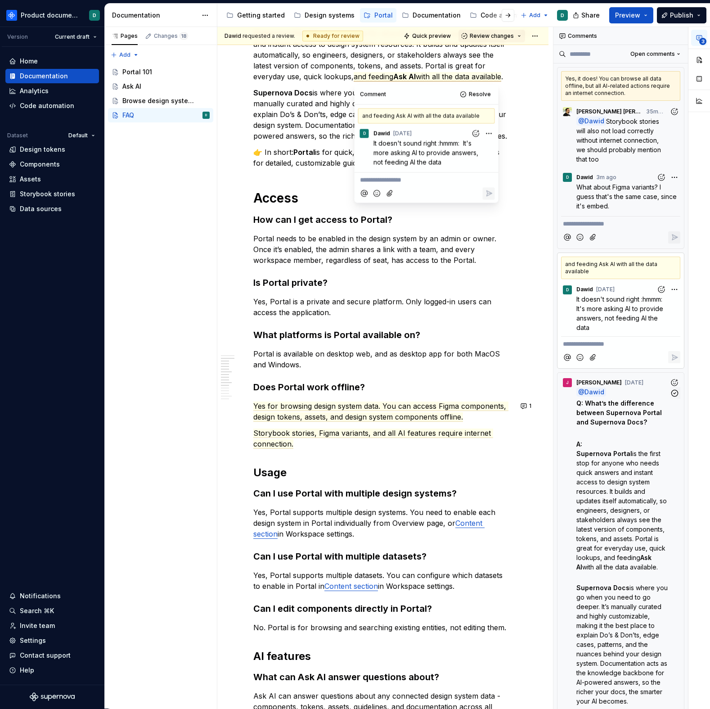
click at [622, 482] on span "is the first stop for anyone who needs quick answers and instant access to desi…" at bounding box center [623, 506] width 92 height 112
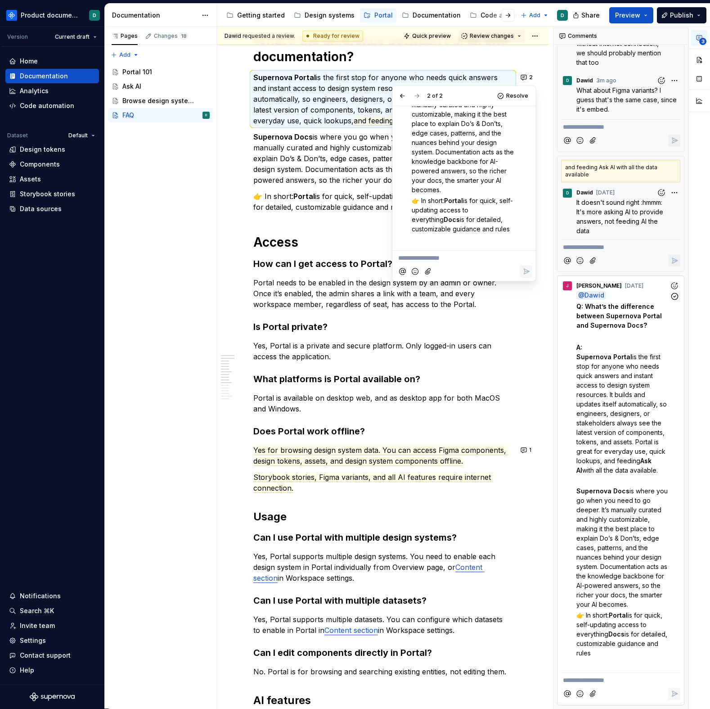
scroll to position [0, 0]
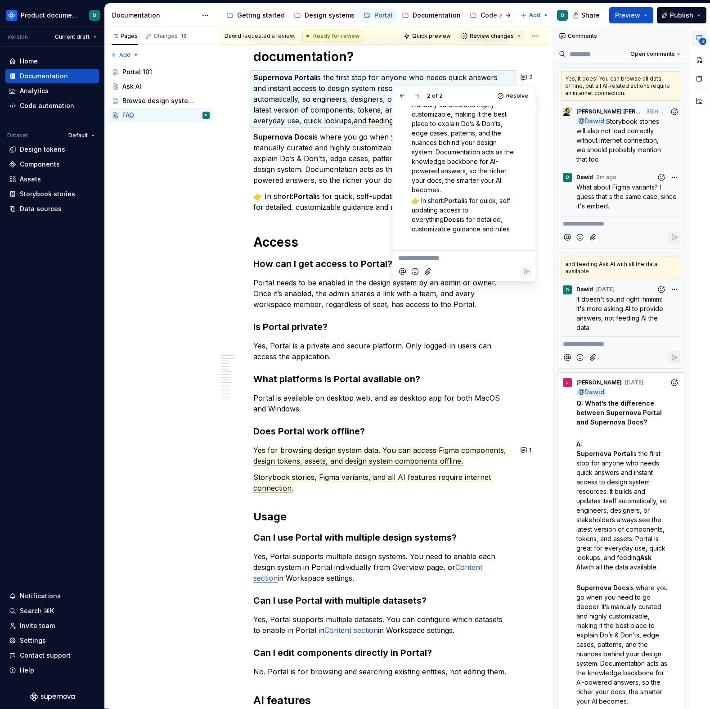
click at [265, 451] on span "Yes for browsing design system data. You can access Figma components, design to…" at bounding box center [380, 456] width 255 height 20
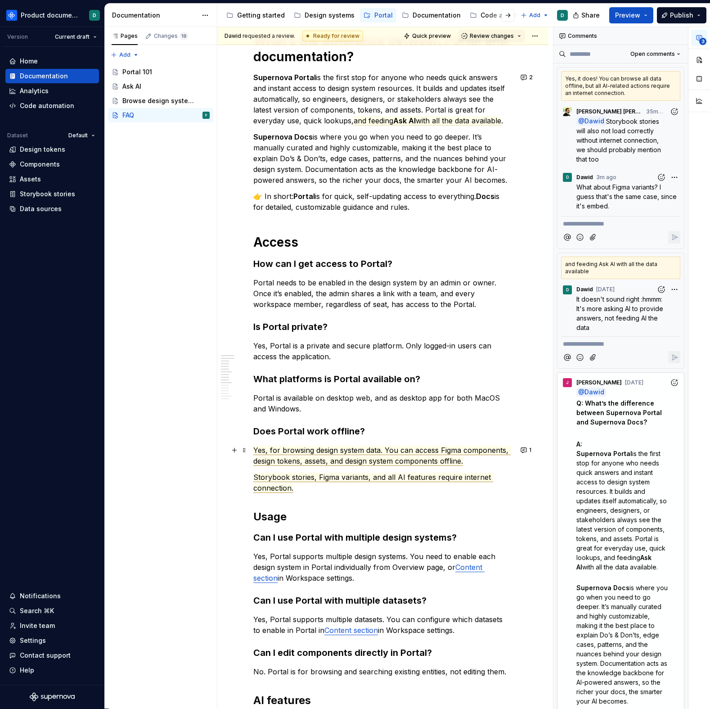
click at [273, 450] on span "Yes, for browsing design system data. You can access Figma components, design t…" at bounding box center [381, 456] width 257 height 20
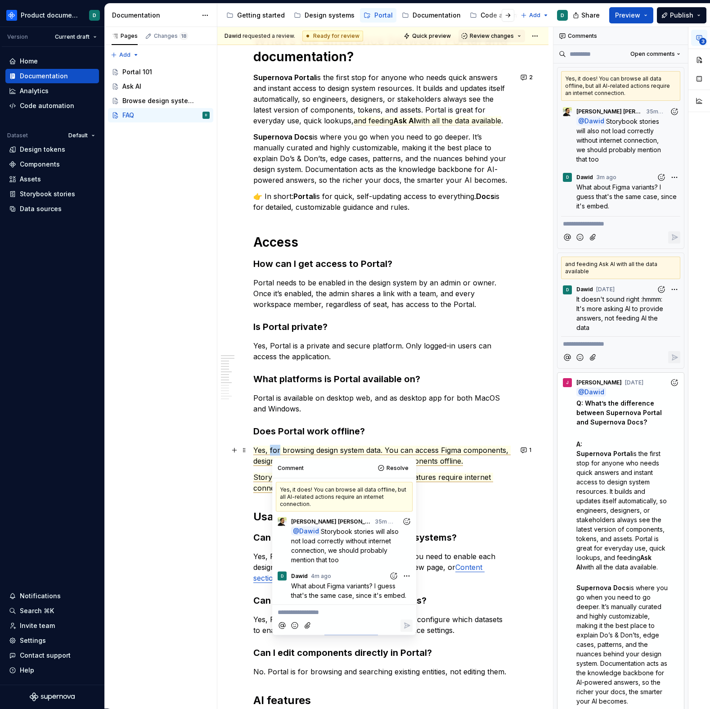
click at [273, 450] on span "Yes, for browsing design system data. You can access Figma components, design t…" at bounding box center [381, 456] width 257 height 20
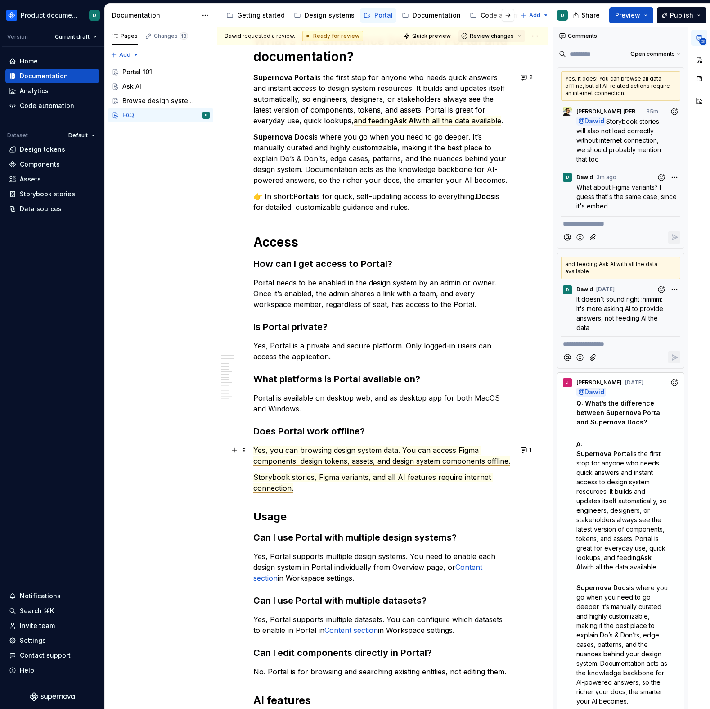
click at [398, 452] on span "Yes, you can browsing design system data. You can access Figma components, desi…" at bounding box center [381, 456] width 257 height 20
click at [467, 460] on p "Yes, for browsing design system data. You can access Figma components, design t…" at bounding box center [382, 456] width 259 height 22
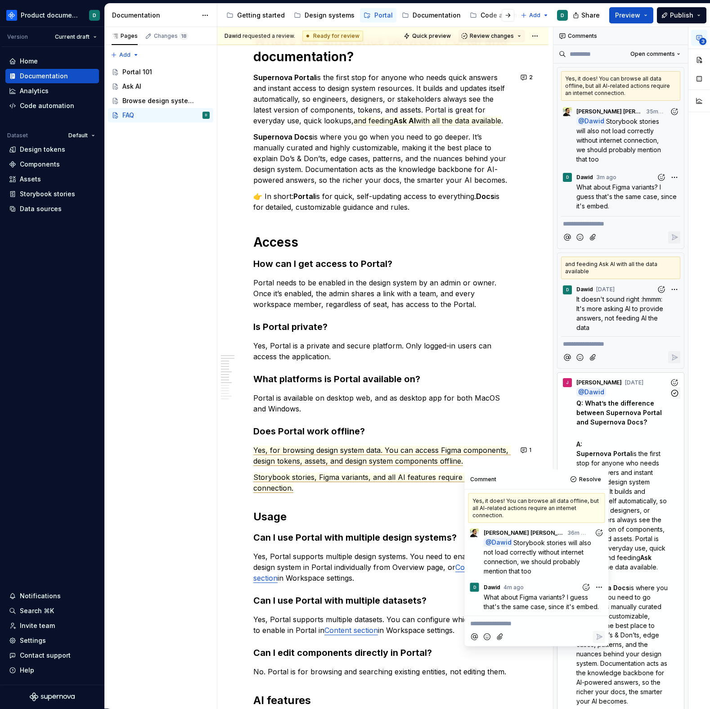
click at [627, 466] on span "is the first stop for anyone who needs quick answers and instant access to desi…" at bounding box center [623, 506] width 92 height 112
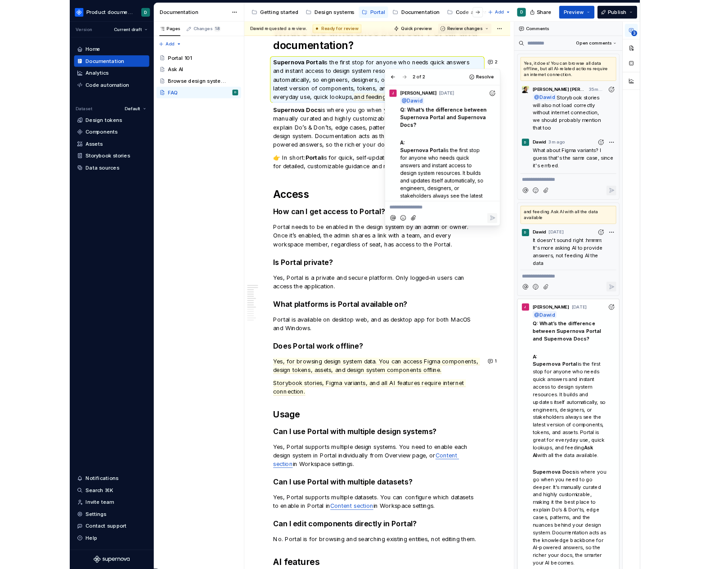
scroll to position [235, 0]
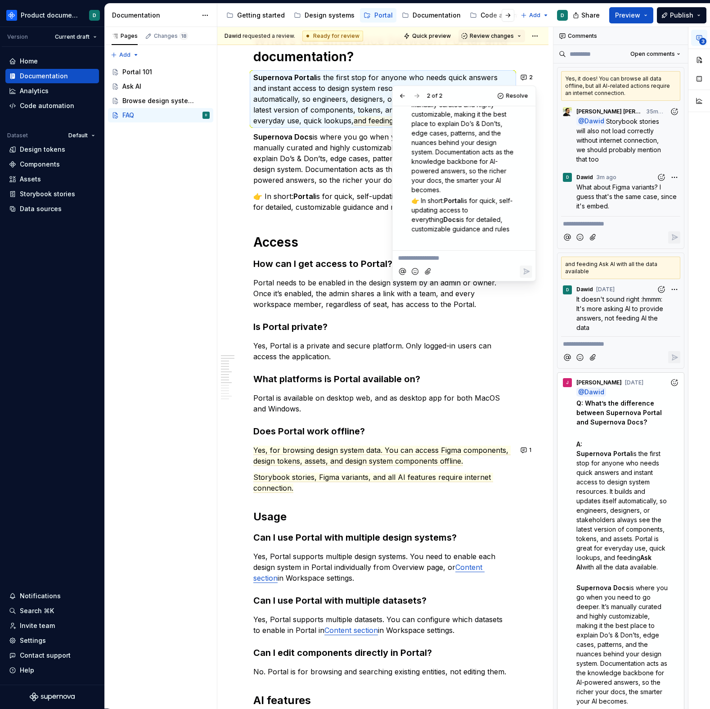
click at [350, 483] on p "Storybook stories, Figma variants, and all AI features require internet connect…" at bounding box center [382, 483] width 259 height 22
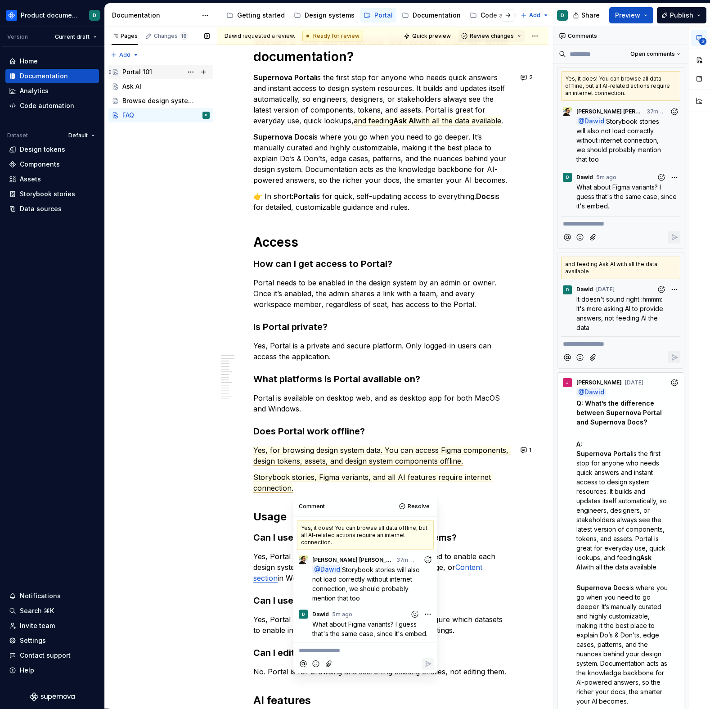
click at [138, 66] on div "Portal 101" at bounding box center [165, 72] width 87 height 13
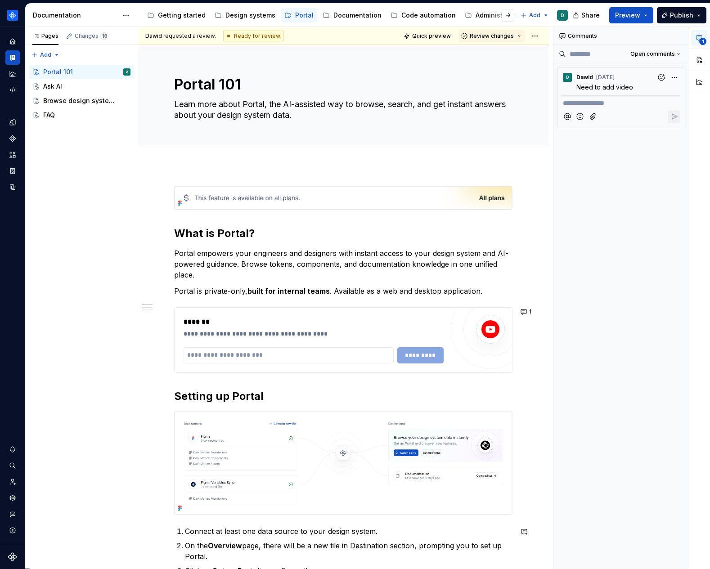
type textarea "*"
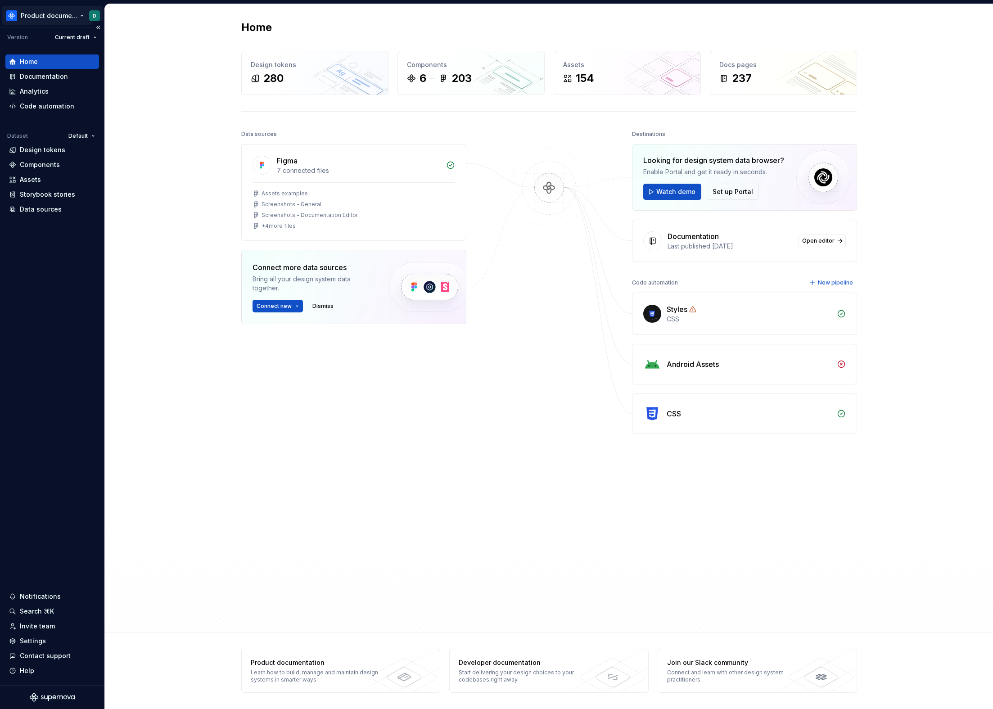
click at [49, 17] on html "Product documentation D Version Current draft Home Documentation Analytics Code…" at bounding box center [496, 354] width 993 height 709
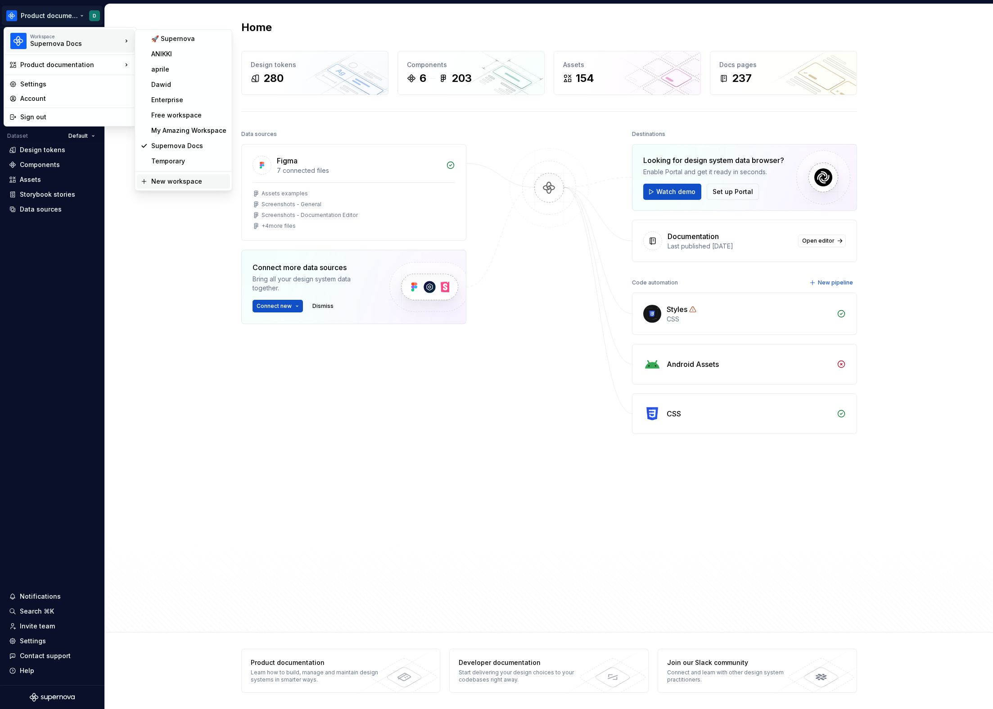
click at [162, 182] on div "New workspace" at bounding box center [188, 181] width 75 height 9
